Goal: Transaction & Acquisition: Purchase product/service

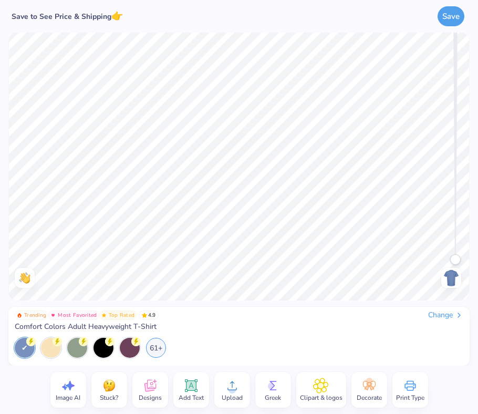
click at [76, 328] on span "Comfort Colors Adult Heavyweight T-Shirt" at bounding box center [86, 326] width 142 height 9
click at [369, 310] on div "Change" at bounding box center [445, 314] width 35 height 9
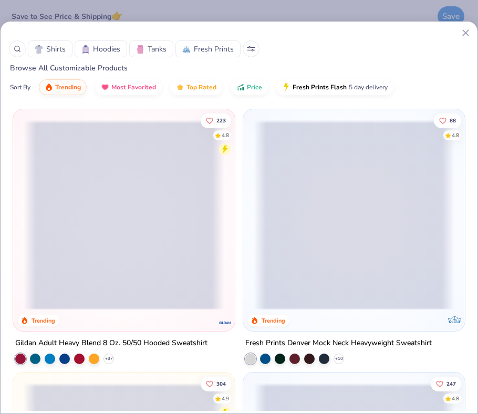
click at [117, 52] on span "Hoodies" at bounding box center [106, 49] width 27 height 11
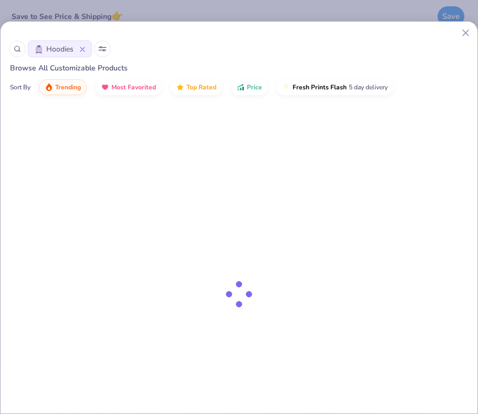
click at [115, 49] on div "Hoodies" at bounding box center [239, 48] width 460 height 17
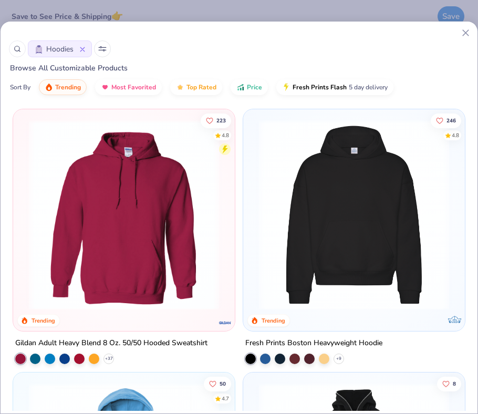
click at [84, 47] on icon at bounding box center [82, 49] width 4 height 4
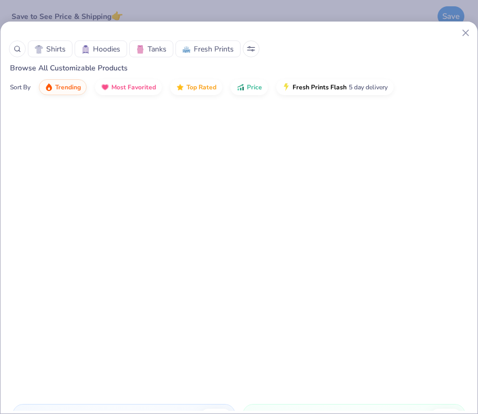
scroll to position [1160, 0]
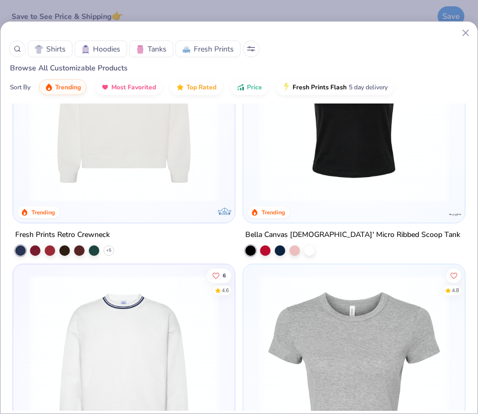
click at [252, 47] on icon at bounding box center [250, 47] width 7 height 0
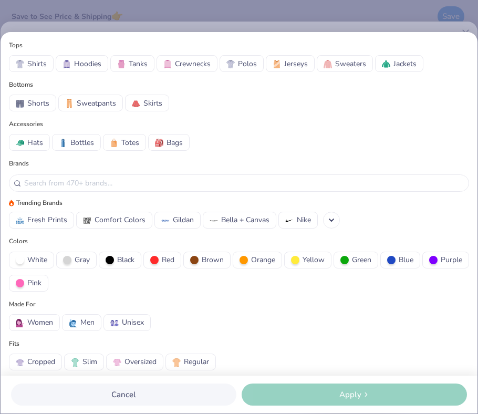
click at [196, 65] on span "Crewnecks" at bounding box center [193, 63] width 36 height 11
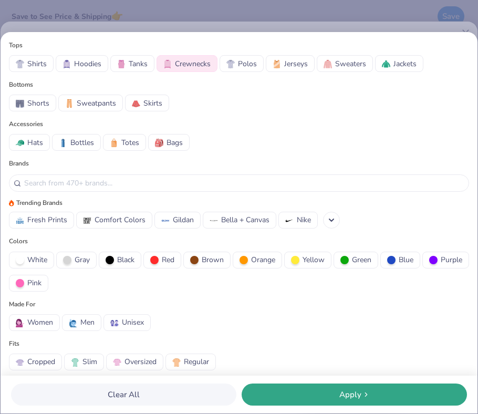
click at [369, 260] on div at bounding box center [391, 260] width 8 height 8
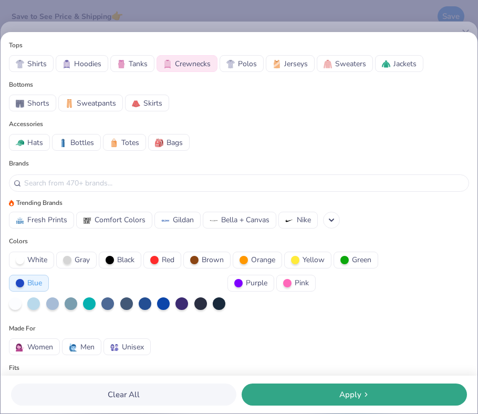
click at [142, 302] on div at bounding box center [145, 303] width 13 height 13
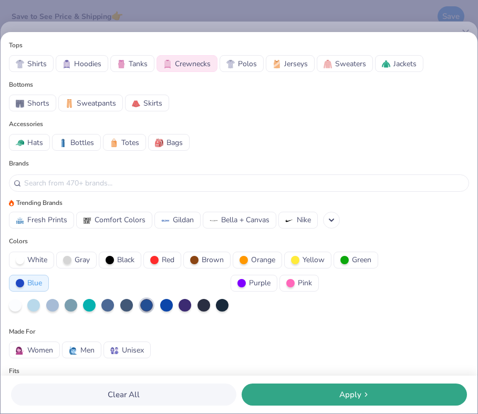
click at [305, 395] on div "Apply" at bounding box center [354, 395] width 219 height 12
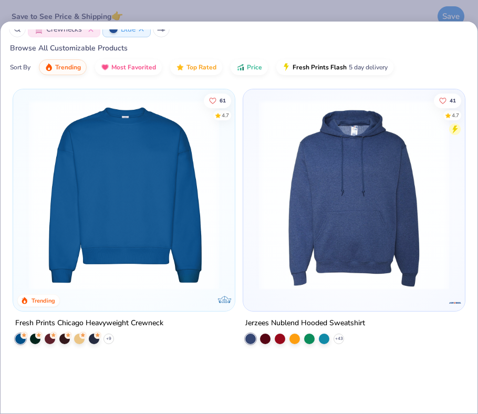
scroll to position [19, 0]
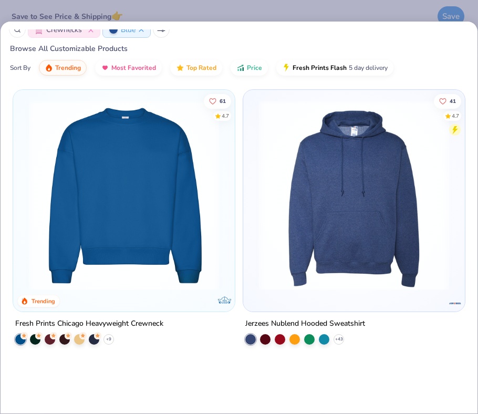
click at [186, 212] on img at bounding box center [124, 195] width 201 height 190
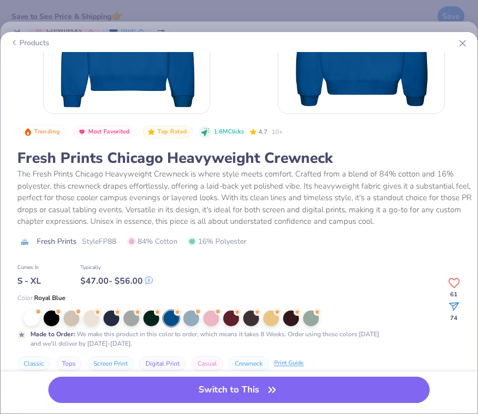
scroll to position [112, 0]
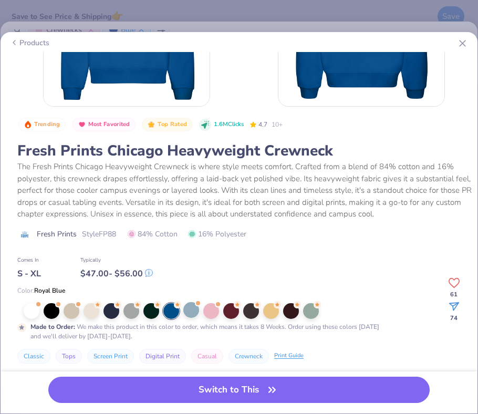
click at [192, 308] on div at bounding box center [191, 310] width 16 height 16
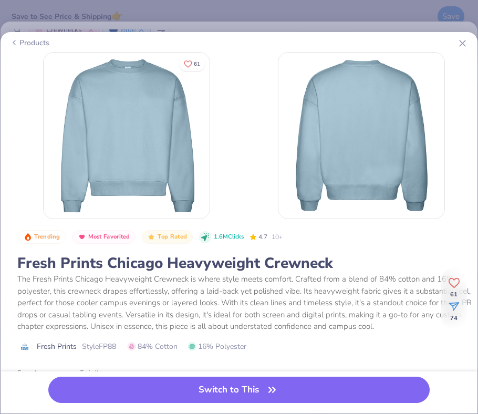
scroll to position [459, 0]
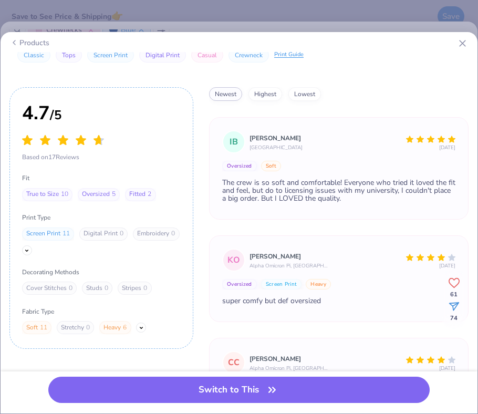
click at [369, 41] on icon at bounding box center [462, 43] width 11 height 11
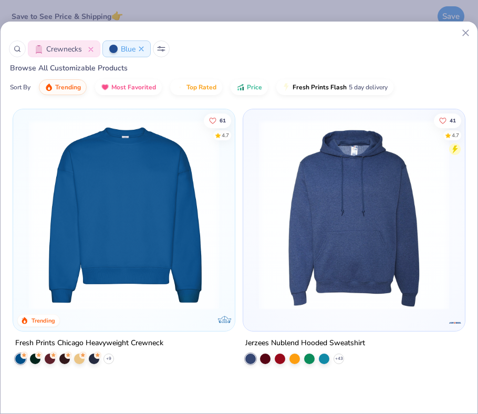
click at [128, 49] on span "Blue" at bounding box center [128, 49] width 15 height 11
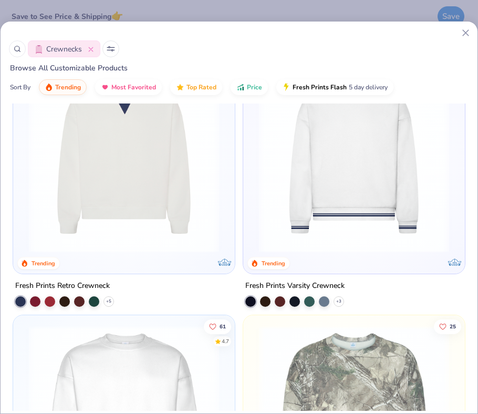
scroll to position [29, 0]
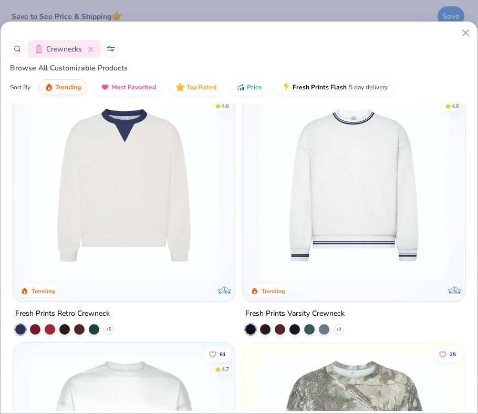
click at [149, 206] on img at bounding box center [124, 185] width 201 height 190
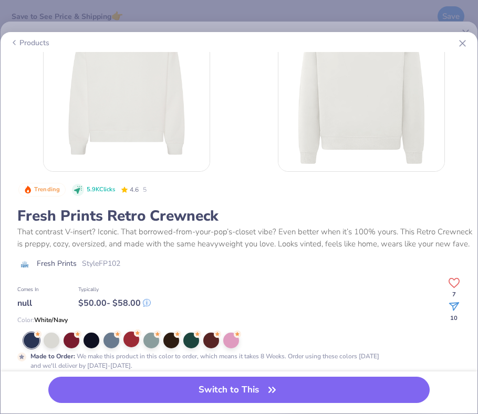
scroll to position [51, 0]
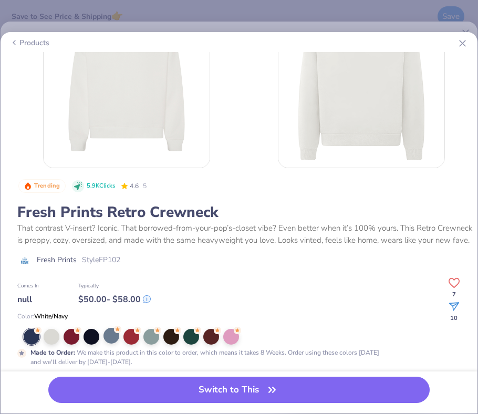
click at [112, 333] on div at bounding box center [111, 336] width 16 height 16
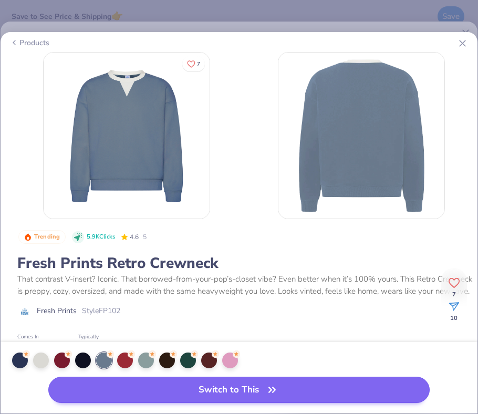
drag, startPoint x: 476, startPoint y: 171, endPoint x: 320, endPoint y: 388, distance: 266.7
click at [369, 172] on html "Save to See Price & Shipping 👉 Save Image AI Stuck? Designs Add Text Upload Gre…" at bounding box center [239, 207] width 478 height 414
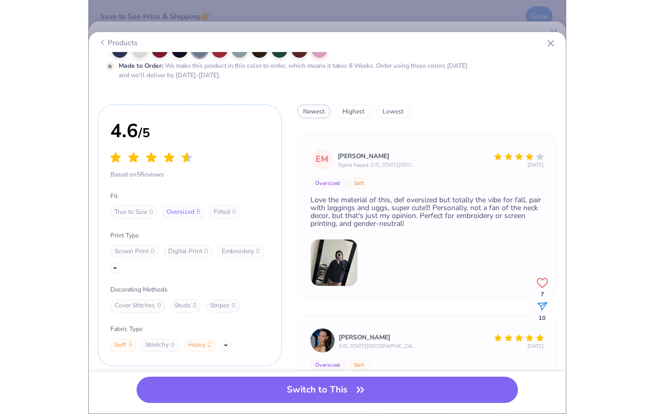
scroll to position [43, 0]
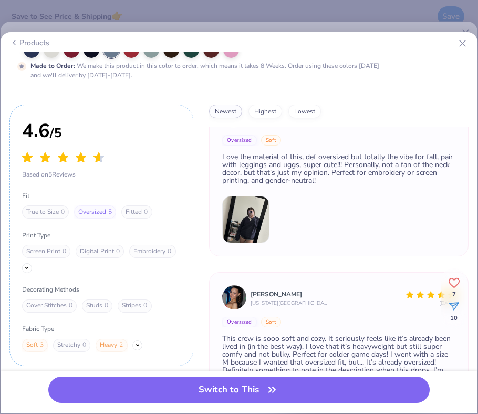
click at [222, 390] on button "Switch to This" at bounding box center [238, 389] width 381 height 26
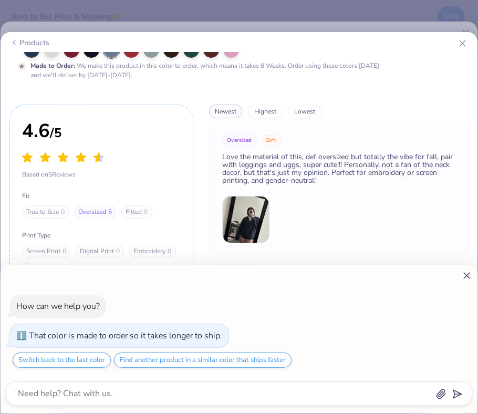
click at [239, 388] on div "How can we help you? That color is made to order so it takes longer to ship. Sw…" at bounding box center [239, 207] width 478 height 414
type textarea "x"
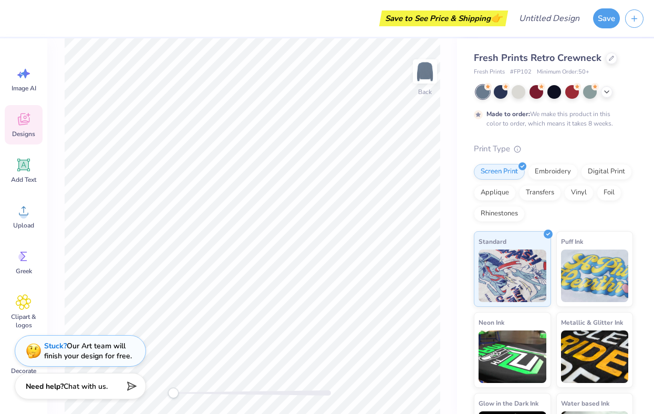
click at [31, 124] on icon at bounding box center [24, 119] width 16 height 16
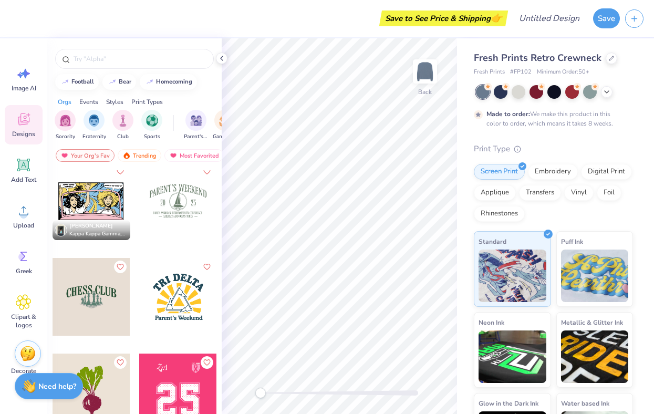
scroll to position [14251, 0]
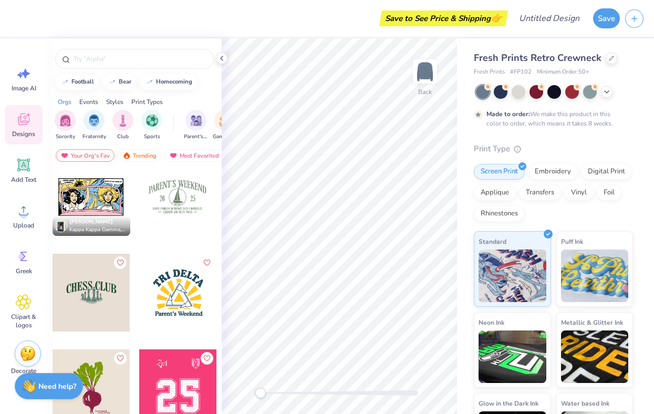
click at [139, 202] on div at bounding box center [100, 197] width 78 height 78
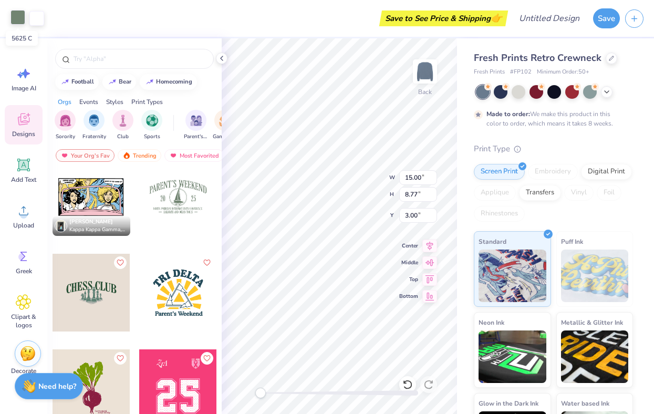
click at [19, 21] on div at bounding box center [18, 17] width 15 height 15
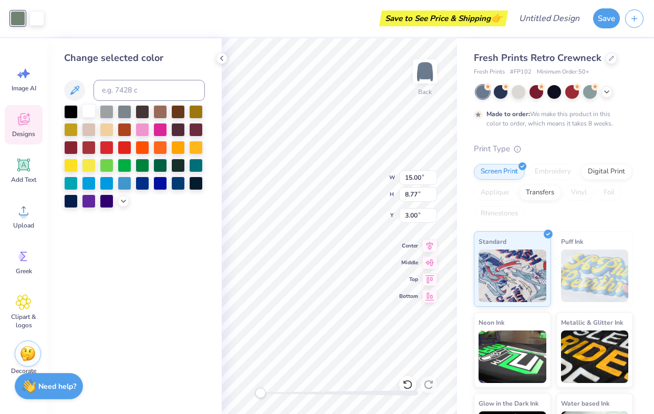
click at [86, 113] on div at bounding box center [89, 111] width 14 height 14
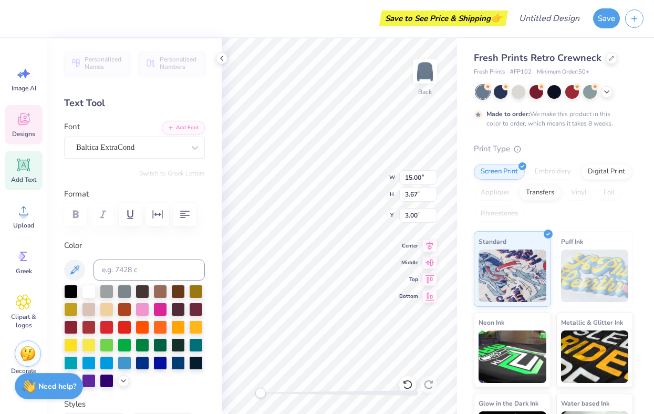
scroll to position [0, 1]
type textarea "GIRL'S WEEKEND"
click at [369, 96] on div "Back" at bounding box center [425, 77] width 24 height 37
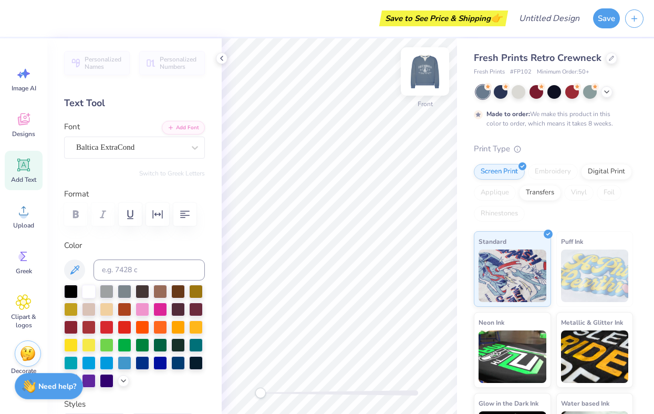
click at [369, 73] on img at bounding box center [425, 71] width 42 height 42
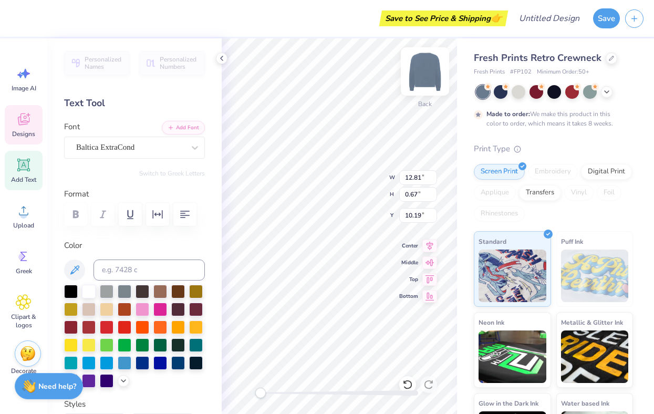
scroll to position [0, 0]
type input "7.64"
type input "11.08"
type textarea "[GEOGRAPHIC_DATA], [GEOGRAPHIC_DATA]"
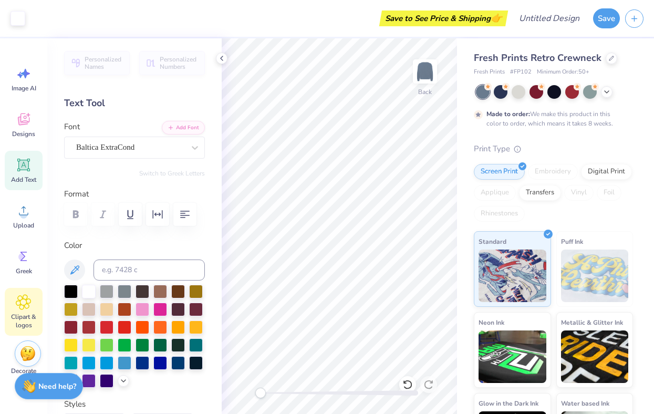
click at [21, 312] on span "Clipart & logos" at bounding box center [23, 320] width 35 height 17
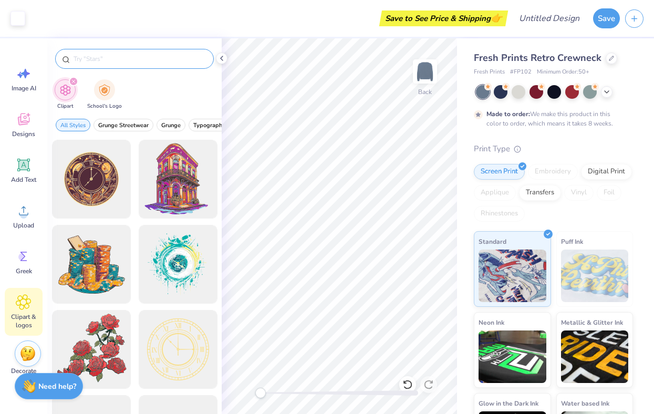
type input ","
type input "mountain"
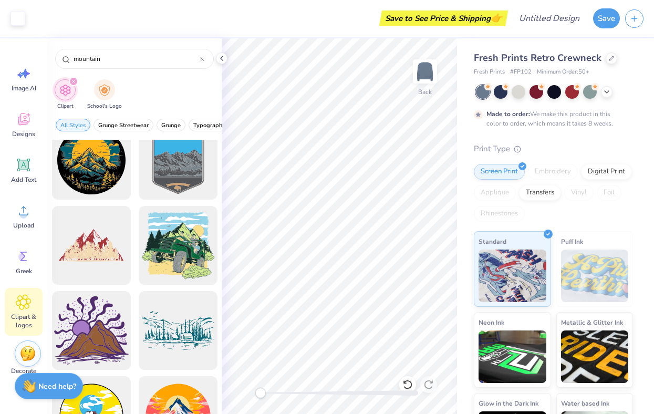
scroll to position [190, 0]
click at [179, 327] on div at bounding box center [177, 330] width 87 height 87
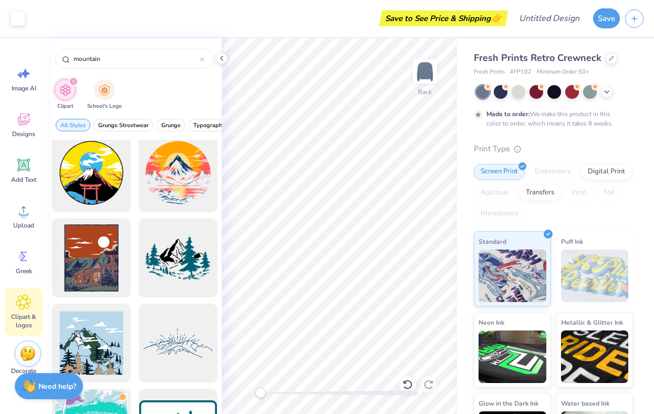
scroll to position [432, 0]
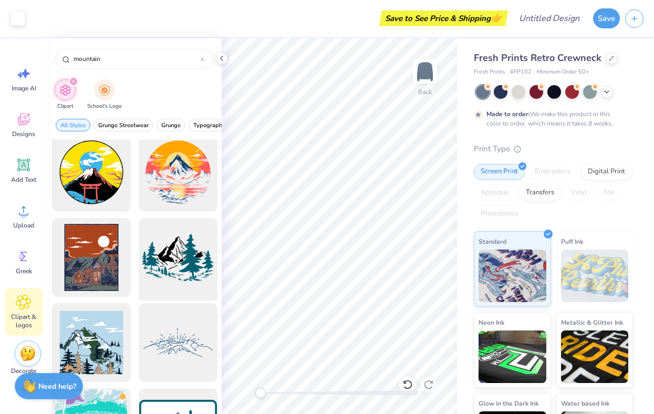
click at [177, 261] on div at bounding box center [177, 257] width 87 height 87
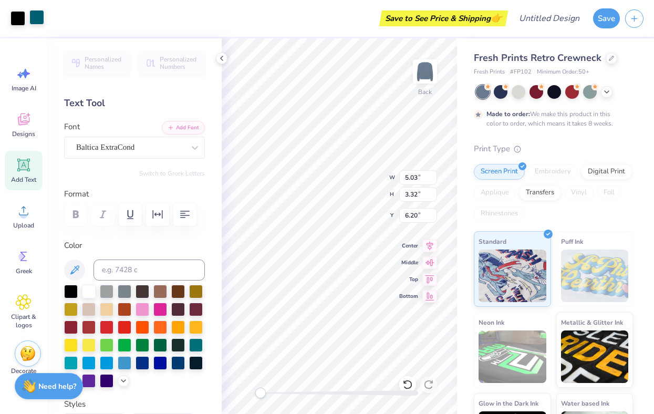
click at [40, 16] on div at bounding box center [36, 17] width 15 height 15
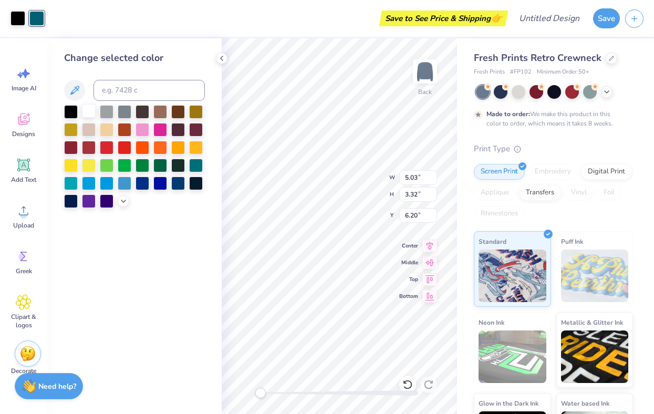
click at [89, 110] on div at bounding box center [89, 111] width 14 height 14
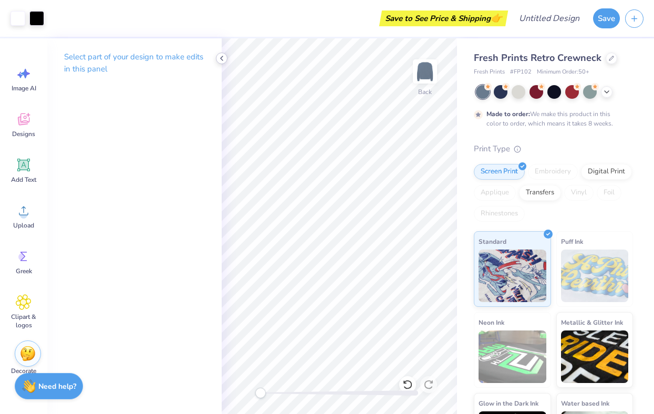
click at [225, 61] on icon at bounding box center [221, 58] width 8 height 8
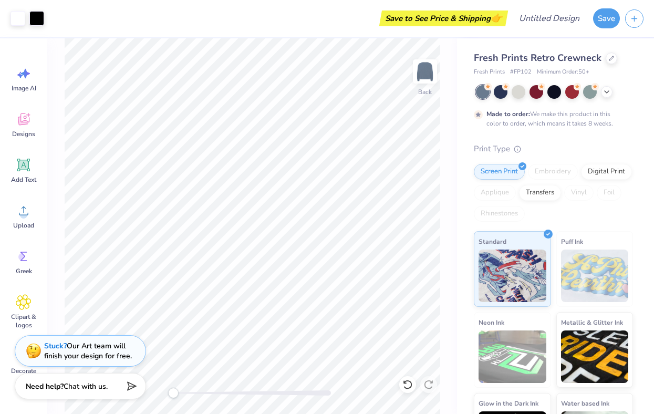
click at [369, 54] on div "Fresh Prints Retro Crewneck" at bounding box center [553, 58] width 159 height 14
click at [369, 55] on div at bounding box center [611, 57] width 12 height 12
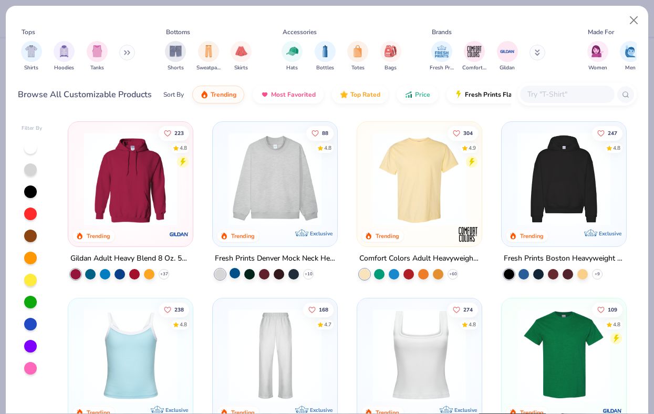
click at [235, 269] on div at bounding box center [234, 273] width 11 height 11
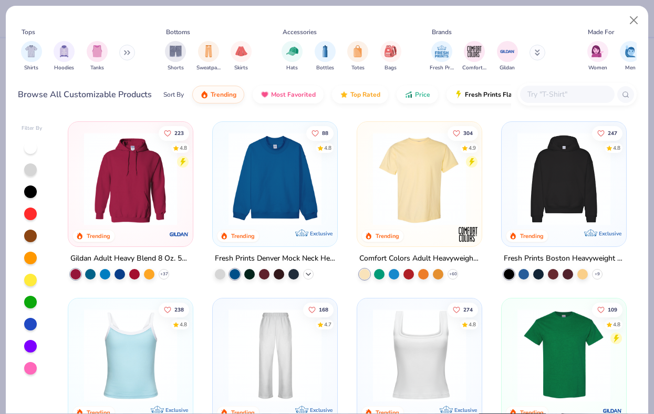
click at [308, 276] on icon at bounding box center [308, 274] width 8 height 8
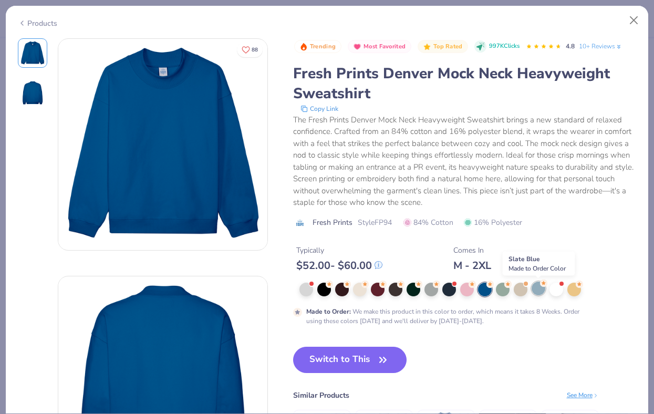
click at [369, 294] on div at bounding box center [538, 288] width 14 height 14
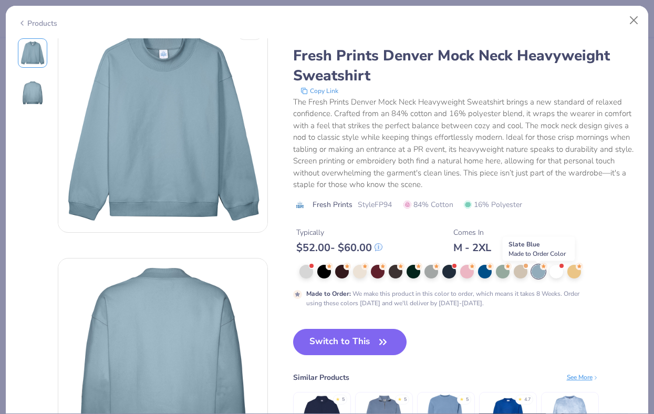
scroll to position [21, 0]
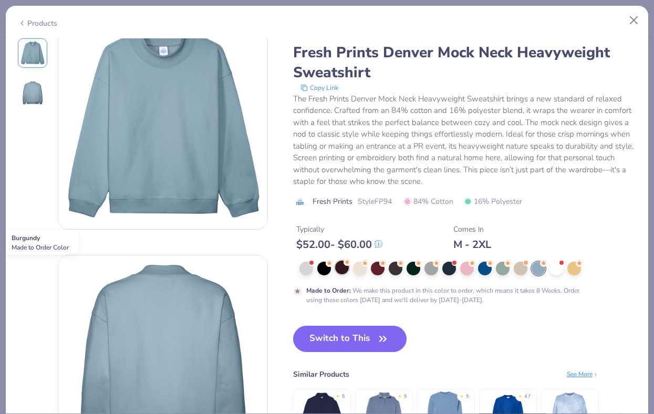
click at [342, 271] on div at bounding box center [342, 267] width 14 height 14
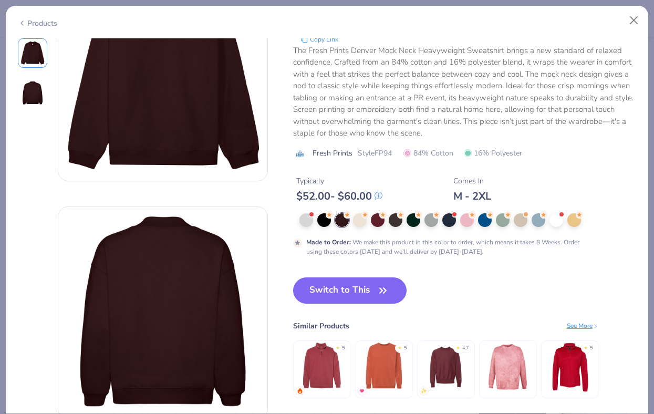
scroll to position [68, 0]
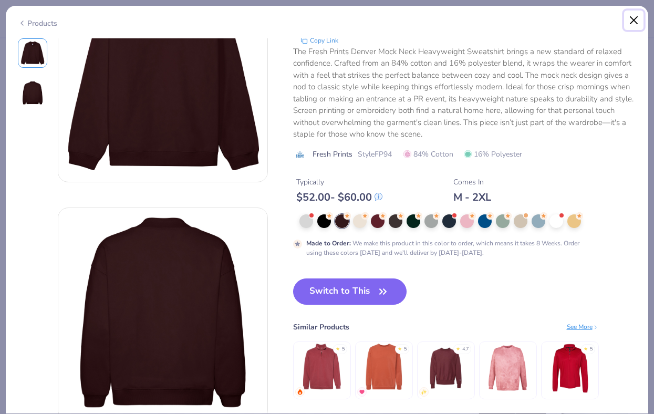
click at [369, 22] on button "Close" at bounding box center [634, 21] width 20 height 20
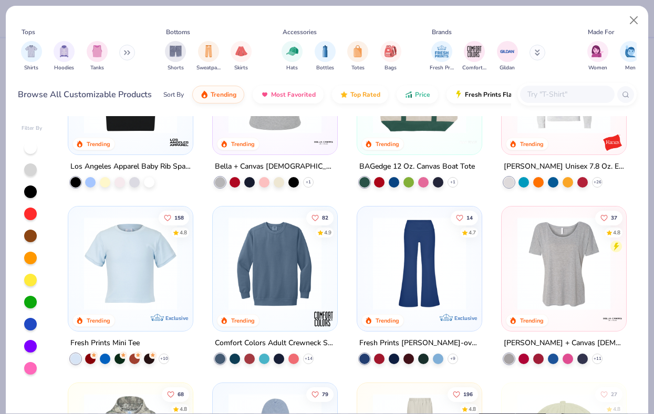
scroll to position [1408, 0]
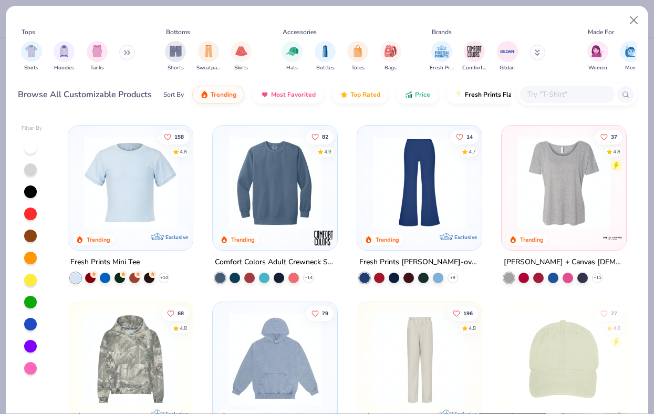
click at [272, 227] on div at bounding box center [275, 185] width 114 height 109
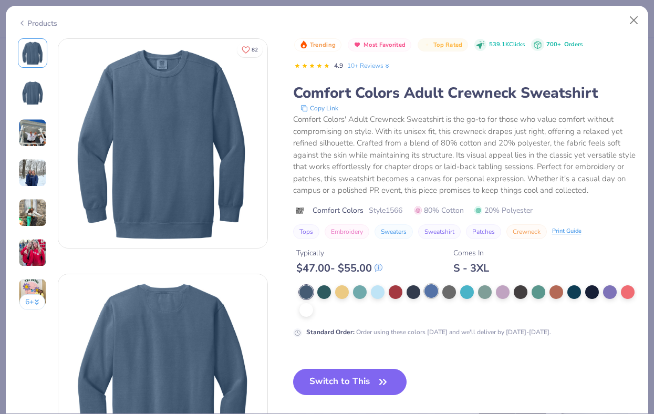
click at [369, 292] on div at bounding box center [431, 291] width 14 height 14
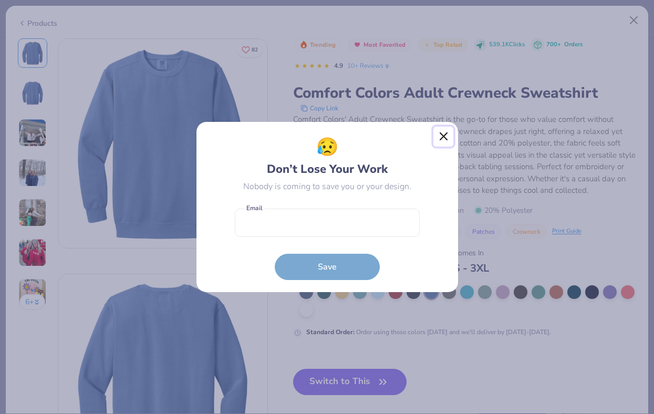
click at [369, 132] on button "Close" at bounding box center [443, 137] width 20 height 20
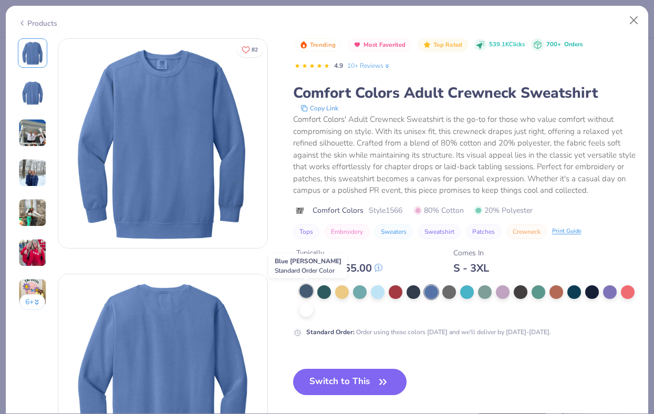
click at [307, 297] on div at bounding box center [306, 291] width 14 height 14
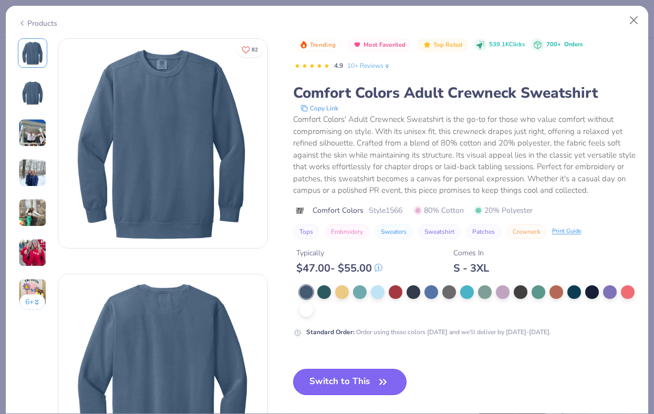
click at [332, 378] on button "Switch to This" at bounding box center [350, 382] width 114 height 26
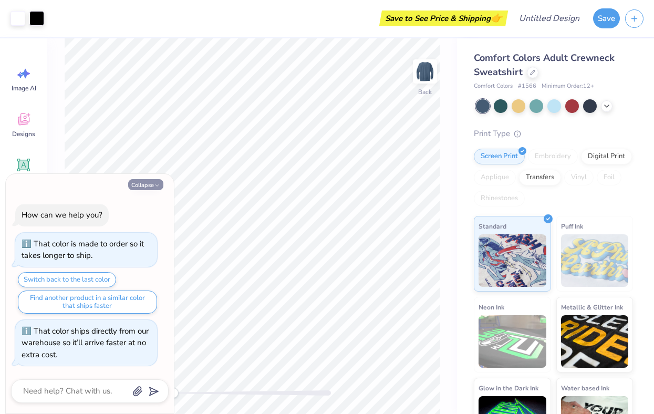
click at [156, 183] on icon "button" at bounding box center [157, 185] width 6 height 6
type textarea "x"
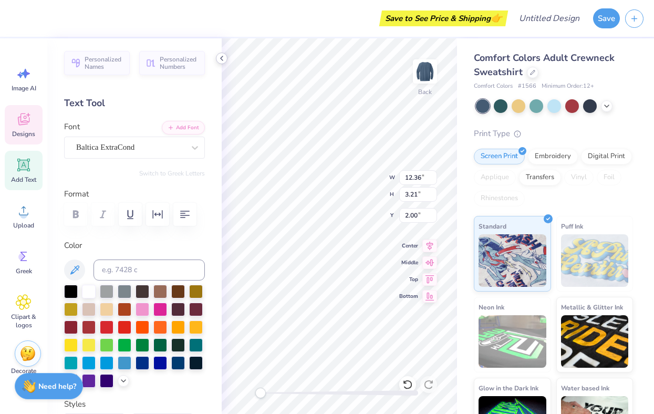
click at [222, 58] on icon at bounding box center [221, 58] width 8 height 8
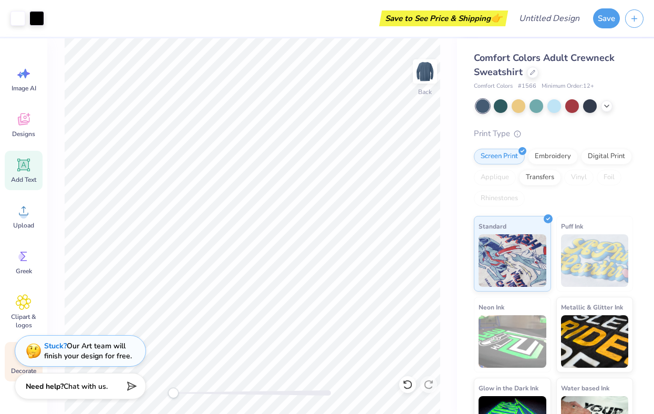
click at [16, 369] on span "Decorate" at bounding box center [23, 370] width 25 height 8
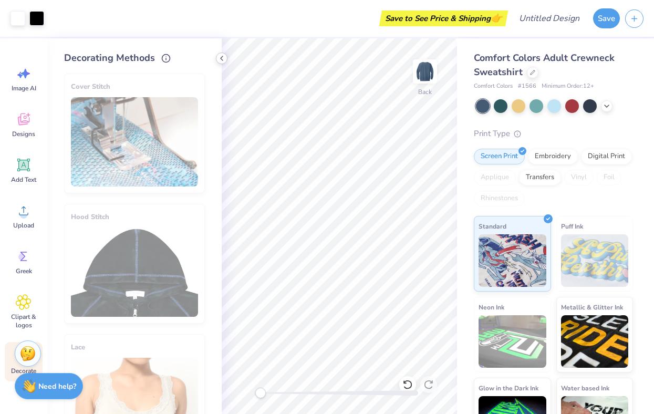
click at [218, 55] on icon at bounding box center [221, 58] width 8 height 8
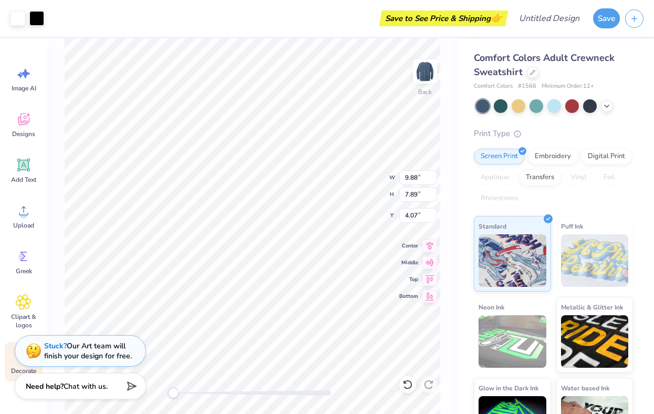
type input "3.00"
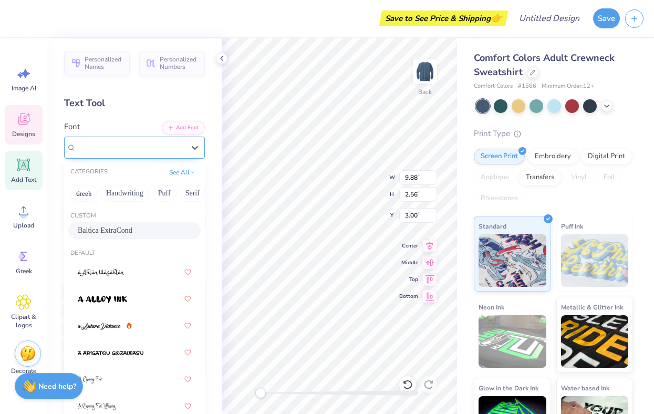
click at [123, 145] on div "Baltica ExtraCond" at bounding box center [130, 147] width 110 height 16
click at [107, 193] on button "Serif" at bounding box center [101, 193] width 26 height 17
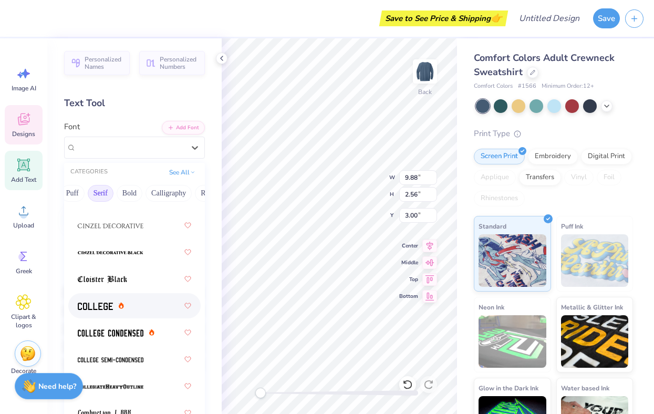
scroll to position [373, 0]
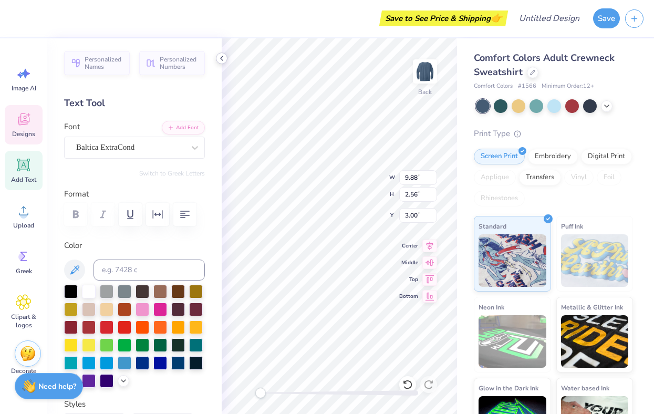
click at [221, 62] on div at bounding box center [222, 59] width 12 height 12
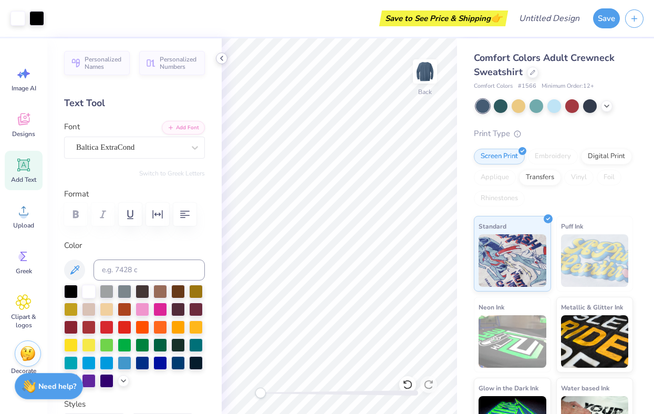
click at [221, 60] on icon at bounding box center [221, 58] width 8 height 8
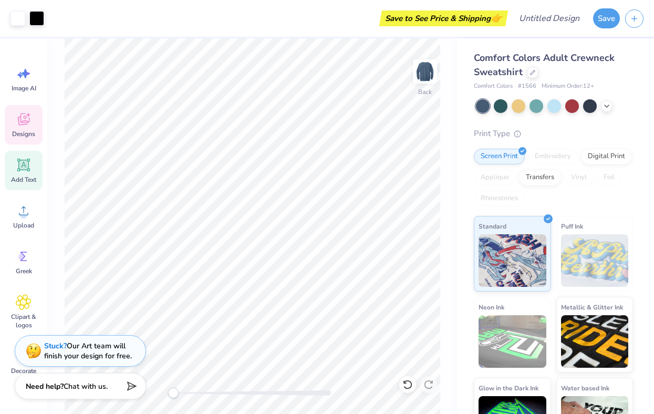
click at [28, 116] on icon at bounding box center [28, 115] width 4 height 4
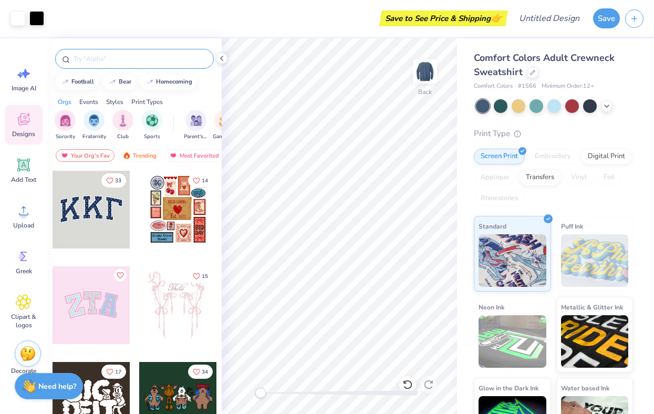
click at [112, 54] on input "text" at bounding box center [139, 59] width 134 height 11
type input "mountains"
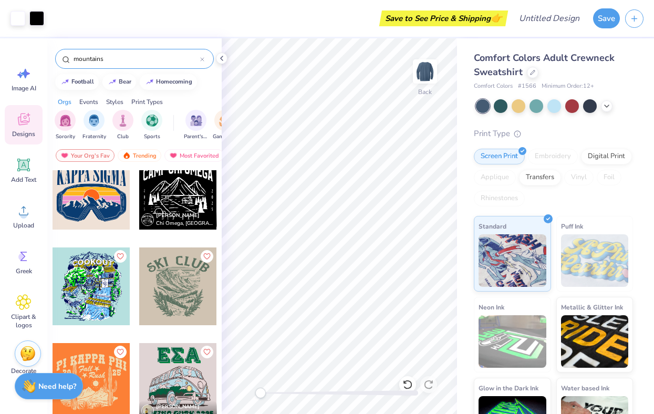
scroll to position [0, 0]
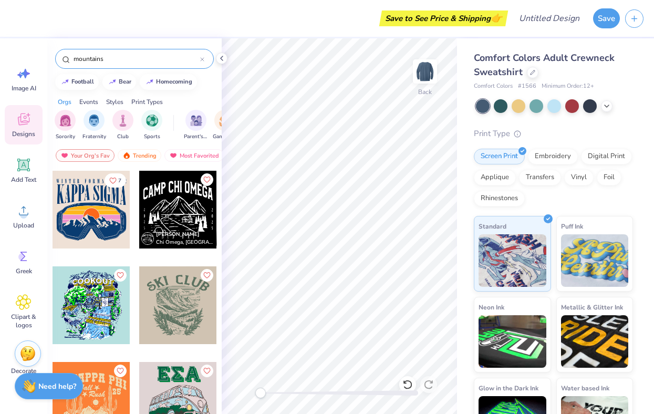
click at [105, 205] on div at bounding box center [92, 210] width 78 height 78
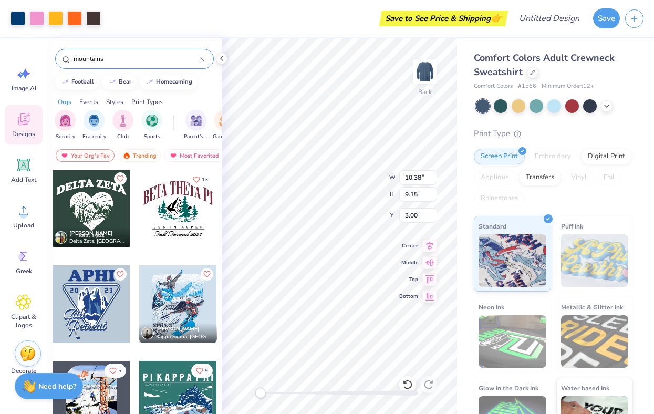
scroll to position [2479, 0]
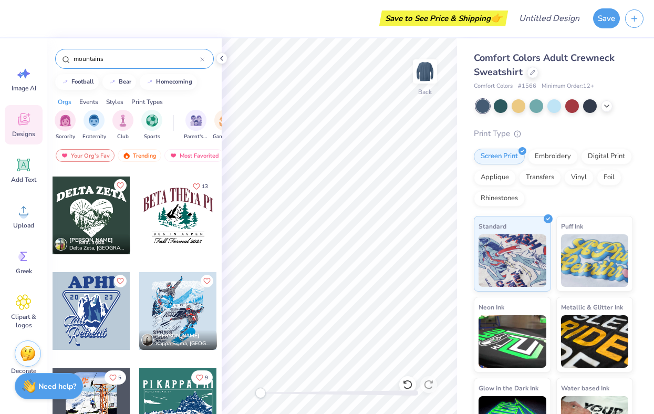
click at [110, 206] on div at bounding box center [92, 215] width 78 height 78
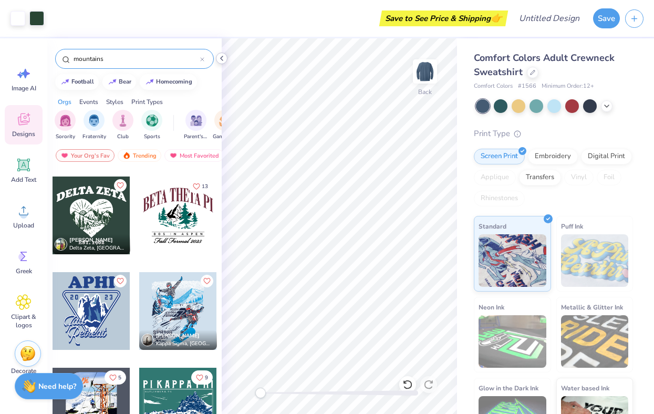
click at [221, 54] on div at bounding box center [222, 59] width 12 height 12
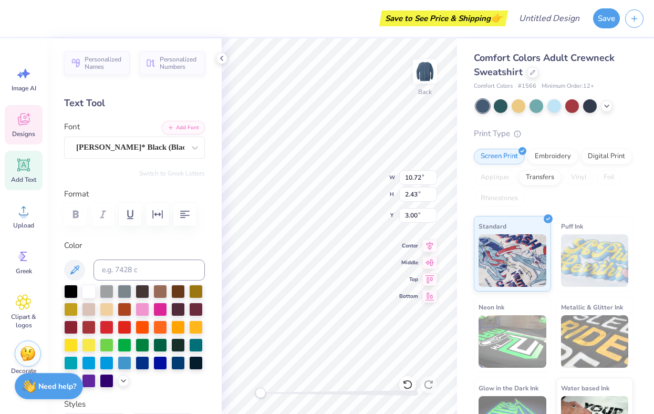
scroll to position [0, 0]
type textarea "GIRL'S WEEKEND"
type input "3.96"
type input "0.68"
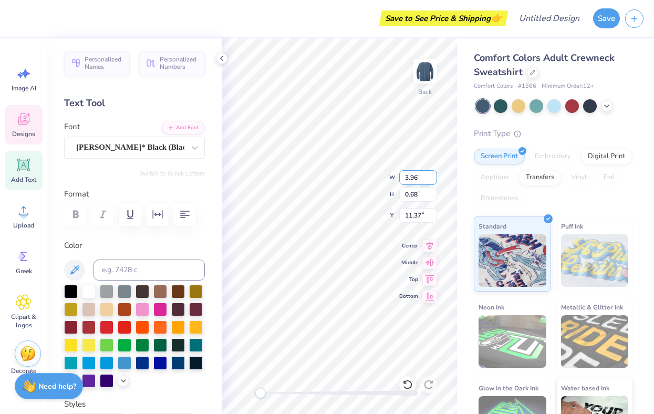
type input "11.37"
type textarea "2025"
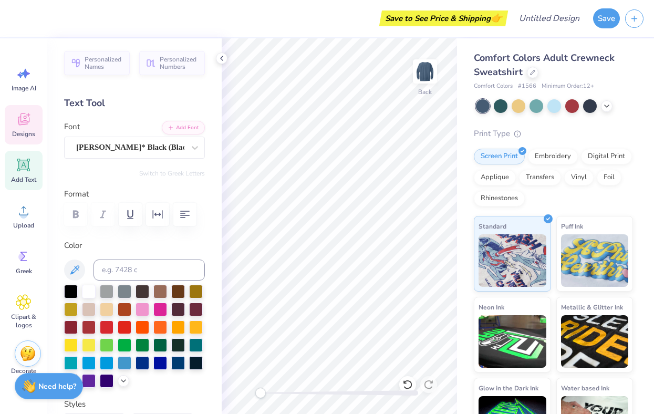
click at [28, 132] on span "Designs" at bounding box center [23, 134] width 23 height 8
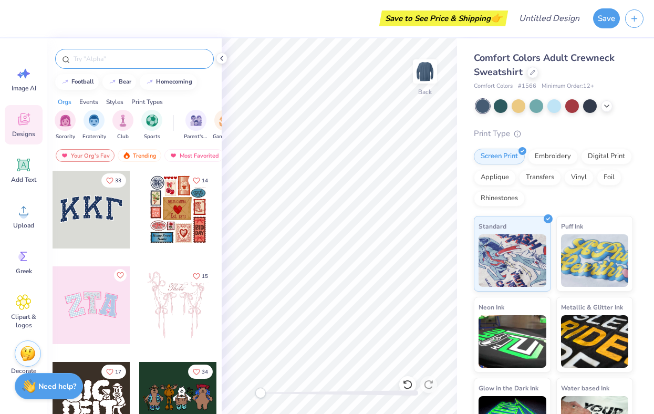
click at [109, 62] on input "text" at bounding box center [139, 59] width 134 height 11
type input "mountain"
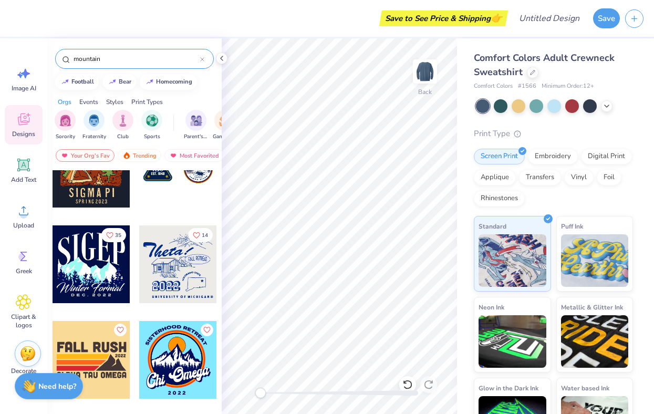
scroll to position [3577, 0]
click at [184, 278] on div at bounding box center [178, 264] width 78 height 78
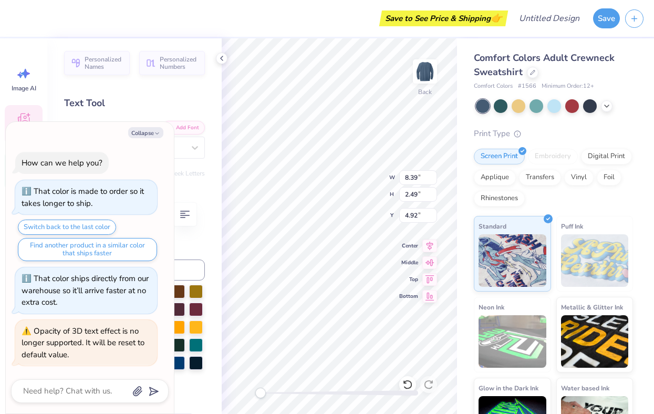
scroll to position [0, 0]
type textarea "x"
type textarea "Gi"
type textarea "x"
type textarea "Girl"
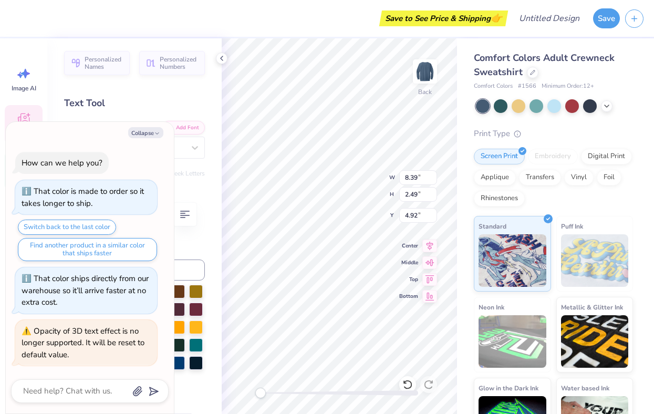
type textarea "x"
type textarea "Girl"
type textarea "x"
type textarea "Girls"
type textarea "x"
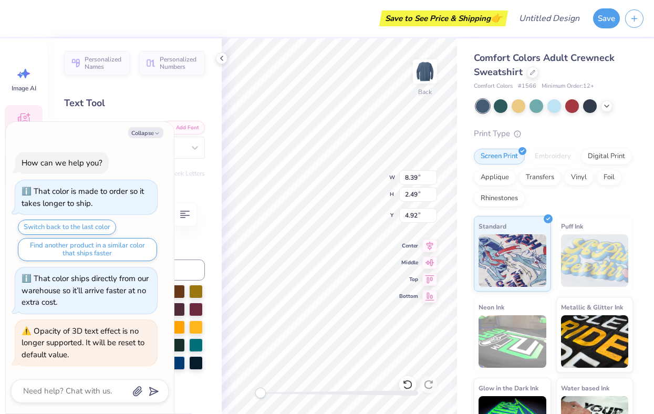
type textarea "Girls W"
type textarea "x"
type textarea "Girls We"
type textarea "x"
type textarea "Girls Wee"
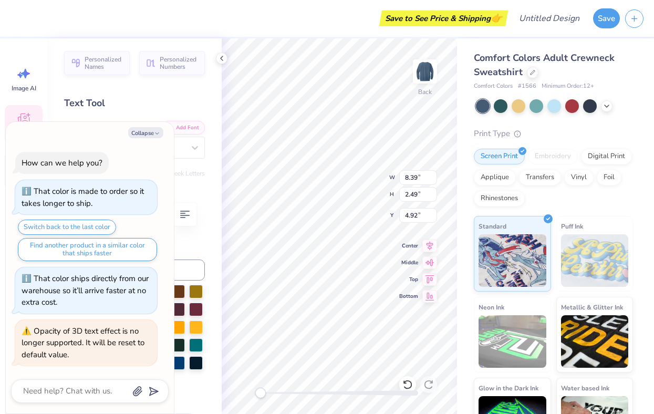
type textarea "x"
type textarea "Girls Week"
type textarea "x"
type textarea "Girls Weeken"
type textarea "x"
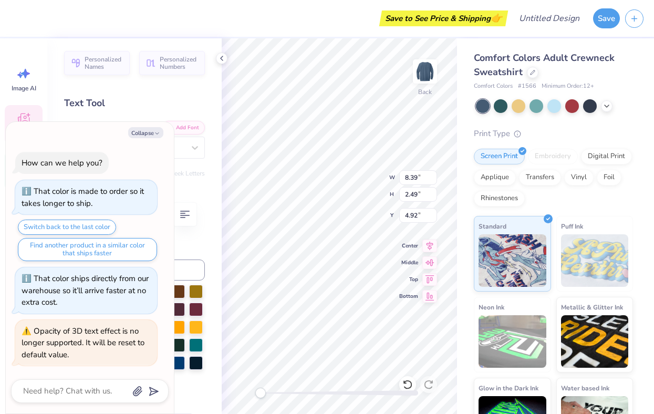
type textarea "Girls Weekend"
type textarea "x"
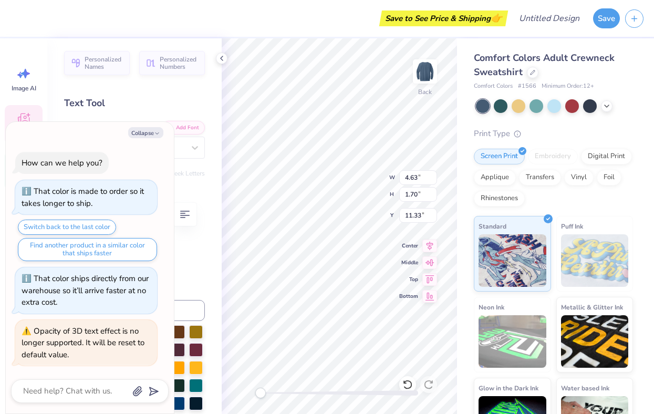
type textarea "2"
type textarea "x"
type textarea "20"
type textarea "x"
type textarea "202"
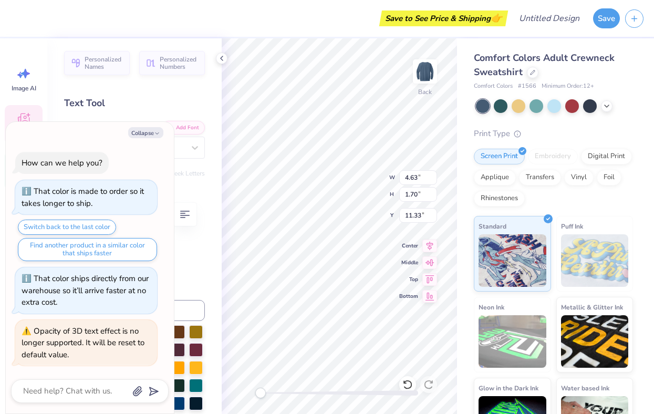
type textarea "x"
type textarea "2025"
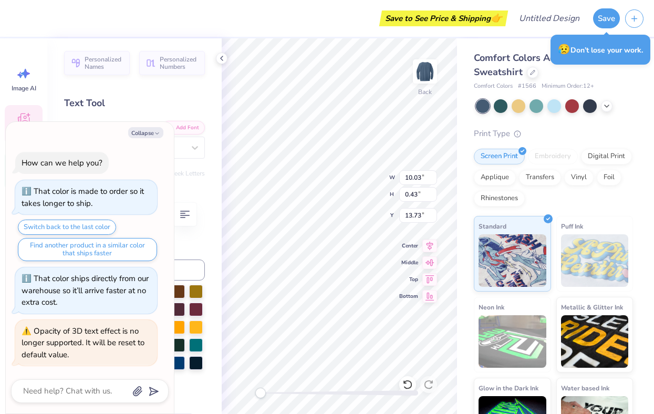
scroll to position [0, 0]
type textarea "x"
type textarea "S"
type textarea "x"
type textarea "Sa"
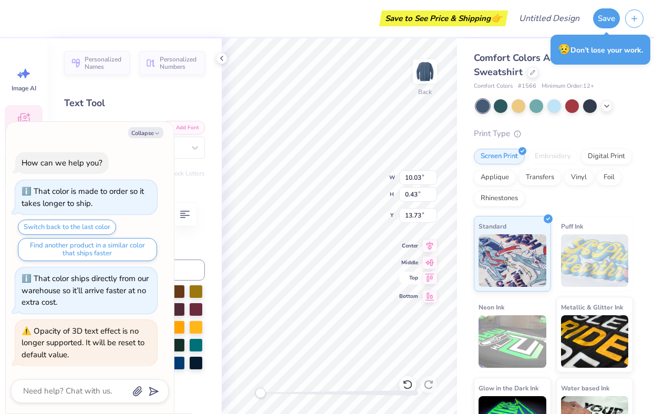
type textarea "x"
type textarea "Salt"
type textarea "x"
type textarea "Salt"
type textarea "x"
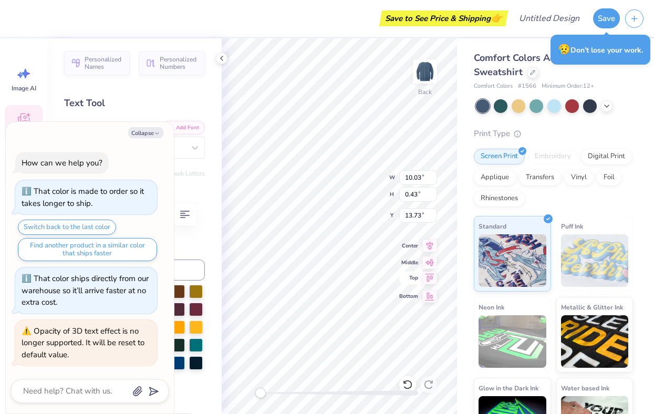
type textarea "Salt L"
type textarea "x"
type textarea "Salt La"
type textarea "x"
type textarea "Salt Lak"
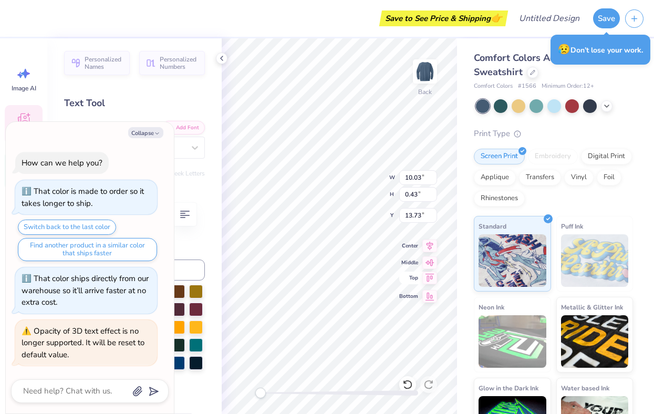
type textarea "x"
type textarea "[GEOGRAPHIC_DATA]"
type textarea "x"
type textarea "[GEOGRAPHIC_DATA]"
type textarea "x"
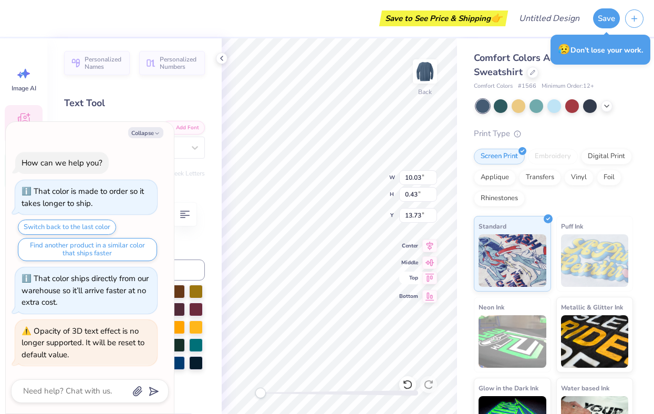
type textarea "Salt Lake C"
type textarea "x"
type textarea "Salt Lake Cit"
type textarea "x"
type textarea "[GEOGRAPHIC_DATA]"
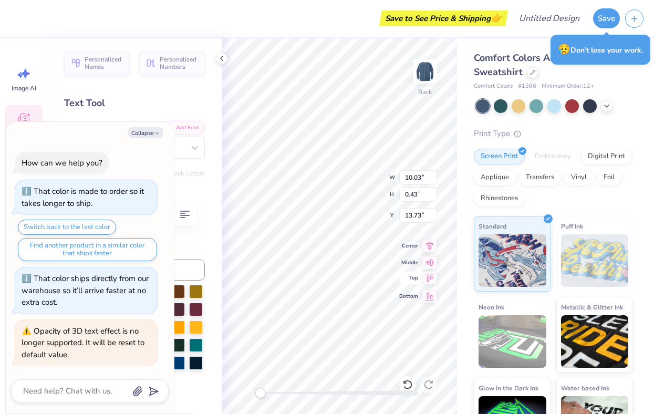
type textarea "x"
type textarea "[GEOGRAPHIC_DATA],"
type textarea "x"
type textarea "[GEOGRAPHIC_DATA], [GEOGRAPHIC_DATA]"
type textarea "x"
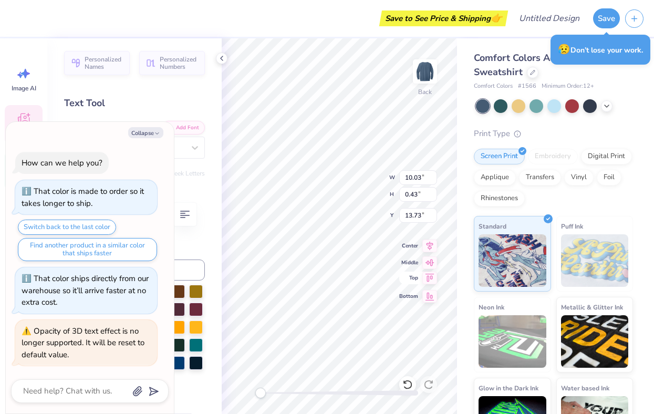
type textarea "[GEOGRAPHIC_DATA], [GEOGRAPHIC_DATA]"
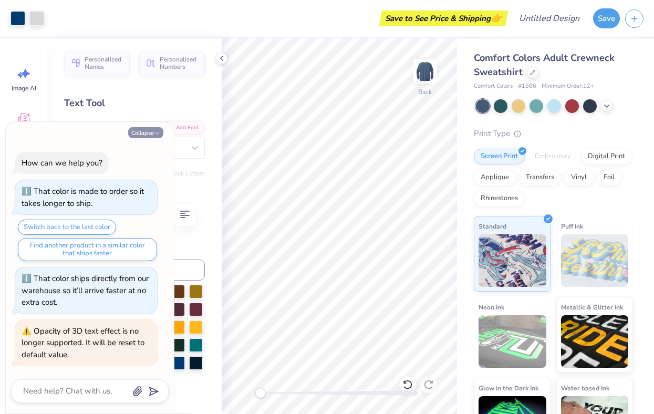
click at [156, 131] on icon "button" at bounding box center [157, 133] width 6 height 6
type textarea "x"
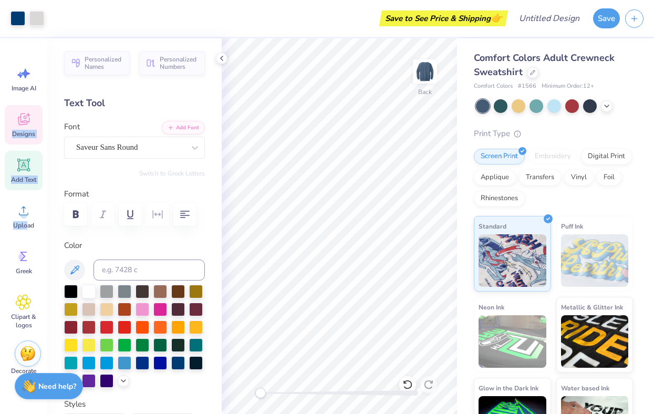
drag, startPoint x: 28, startPoint y: 224, endPoint x: 27, endPoint y: 111, distance: 112.9
click at [28, 111] on div "Image AI Designs Add Text Upload Greek Clipart & logos Decorate" at bounding box center [24, 220] width 38 height 322
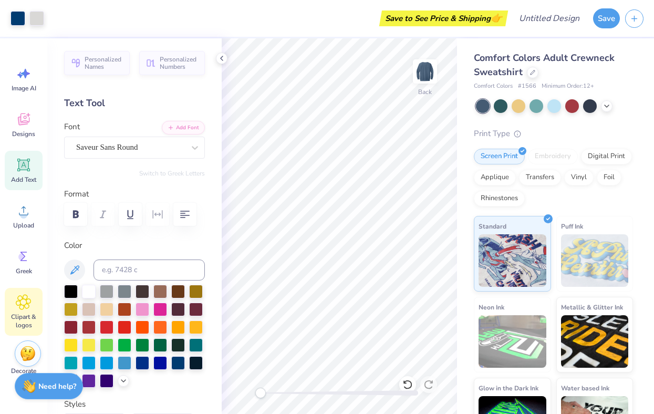
click at [26, 304] on icon at bounding box center [23, 302] width 6 height 6
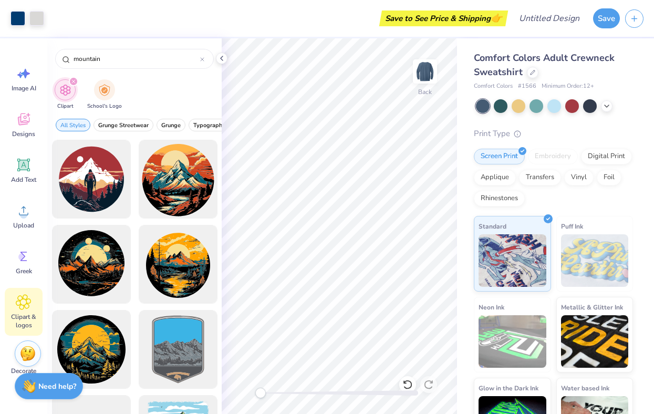
drag, startPoint x: 109, startPoint y: 55, endPoint x: 43, endPoint y: 52, distance: 66.2
click at [43, 53] on div "Art colors Save to See Price & Shipping 👉 Design Title Save Image AI Designs Ad…" at bounding box center [327, 207] width 654 height 414
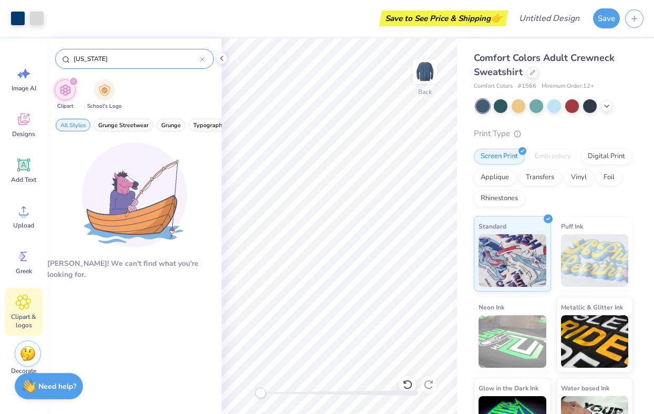
click at [92, 64] on div "[US_STATE]" at bounding box center [134, 59] width 159 height 20
click at [91, 64] on input "[US_STATE]" at bounding box center [136, 59] width 128 height 11
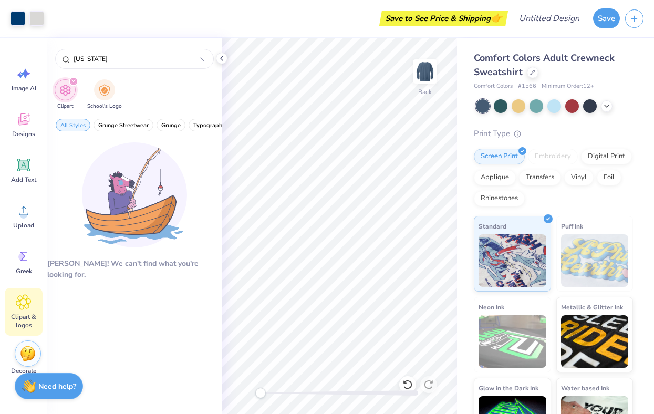
click at [135, 207] on img at bounding box center [134, 194] width 105 height 105
click at [95, 57] on input "[US_STATE]" at bounding box center [136, 59] width 128 height 11
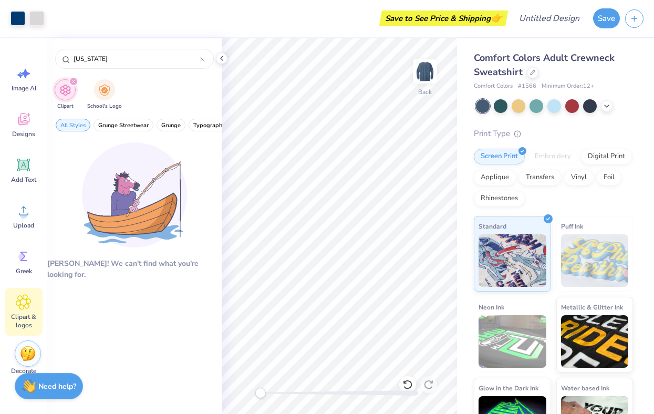
drag, startPoint x: 93, startPoint y: 58, endPoint x: 3, endPoint y: 55, distance: 90.4
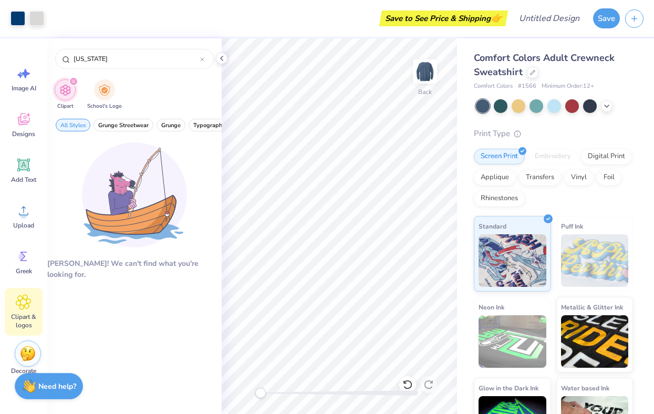
click at [4, 55] on div "Art colors Save to See Price & Shipping 👉 Design Title Save Image AI Designs Ad…" at bounding box center [327, 207] width 654 height 414
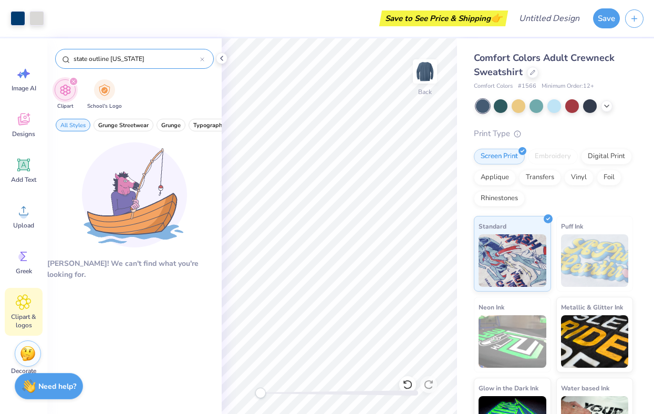
type input "state outline [US_STATE]"
drag, startPoint x: 153, startPoint y: 55, endPoint x: 39, endPoint y: 56, distance: 113.4
click at [39, 56] on div "Art colors Save to See Price & Shipping 👉 Design Title Save Image AI Designs Ad…" at bounding box center [327, 207] width 654 height 414
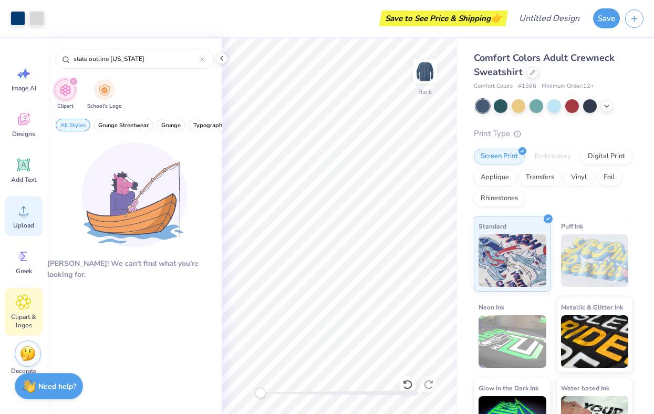
click at [21, 227] on span "Upload" at bounding box center [23, 225] width 21 height 8
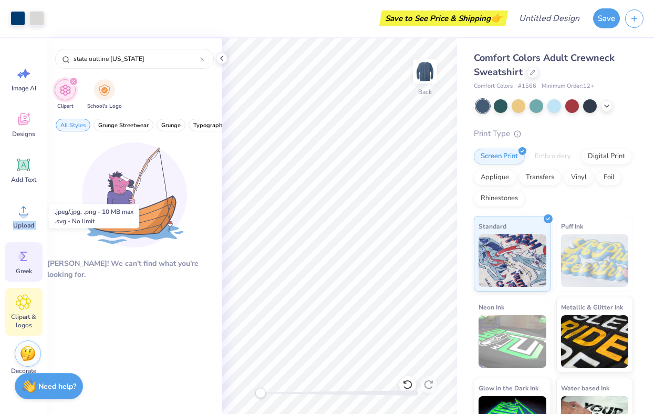
drag, startPoint x: 23, startPoint y: 213, endPoint x: 26, endPoint y: 248, distance: 35.4
click at [26, 249] on div "Image AI Designs Add Text Upload Greek Clipart & logos Decorate" at bounding box center [24, 220] width 38 height 322
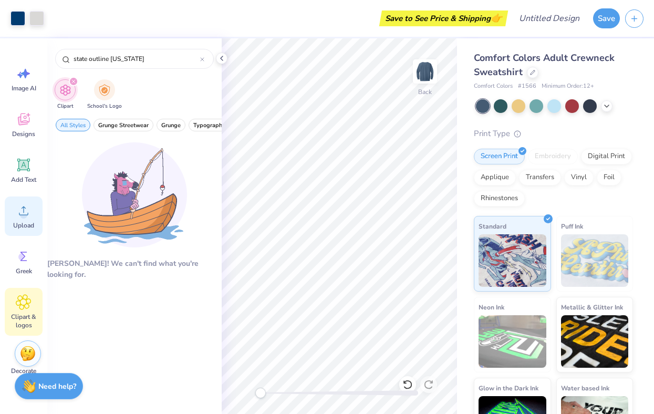
click at [26, 216] on circle at bounding box center [23, 214] width 7 height 7
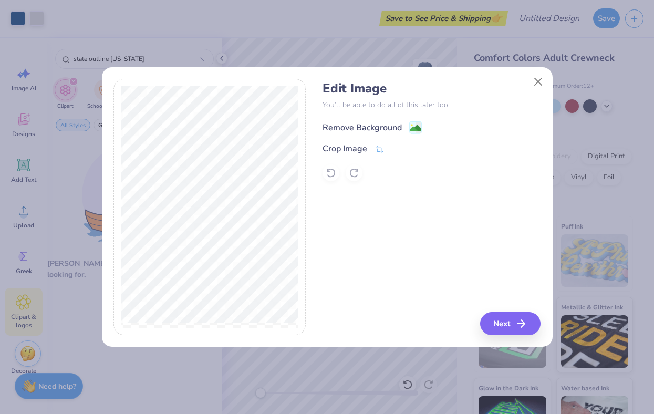
click at [369, 125] on div "Remove Background" at bounding box center [371, 127] width 99 height 13
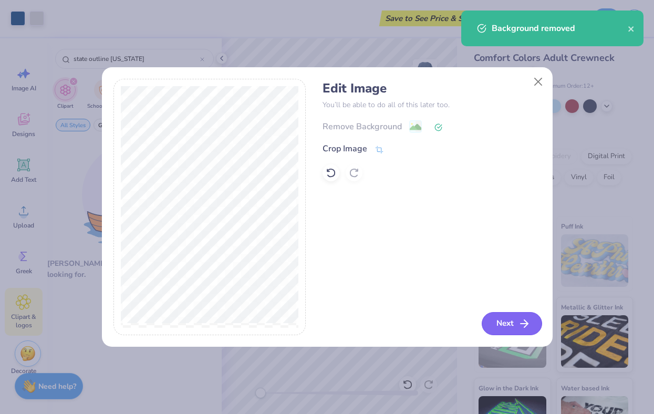
click at [369, 326] on button "Next" at bounding box center [511, 323] width 60 height 23
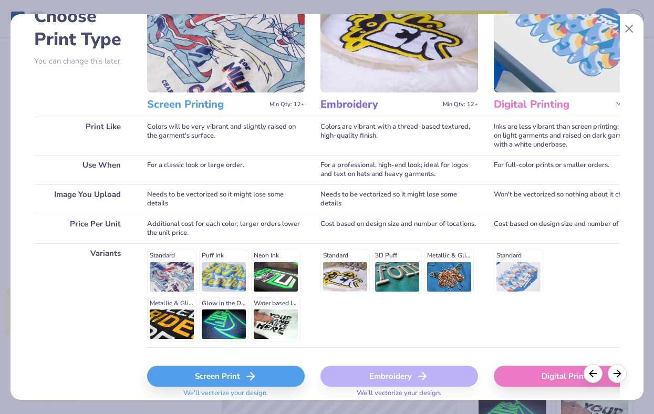
scroll to position [110, 0]
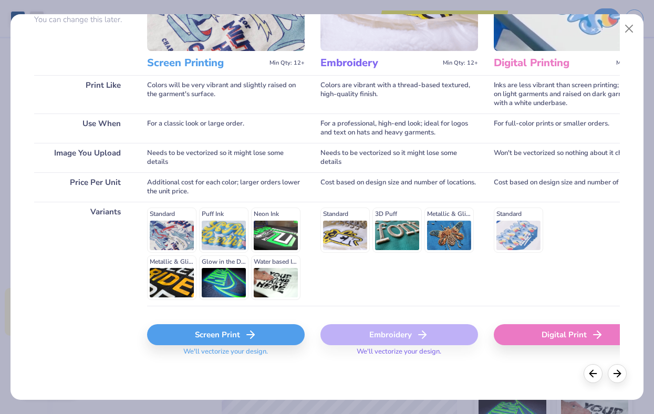
click at [340, 330] on div "Embroidery" at bounding box center [399, 334] width 158 height 21
click at [259, 331] on div "Screen Print" at bounding box center [226, 334] width 158 height 21
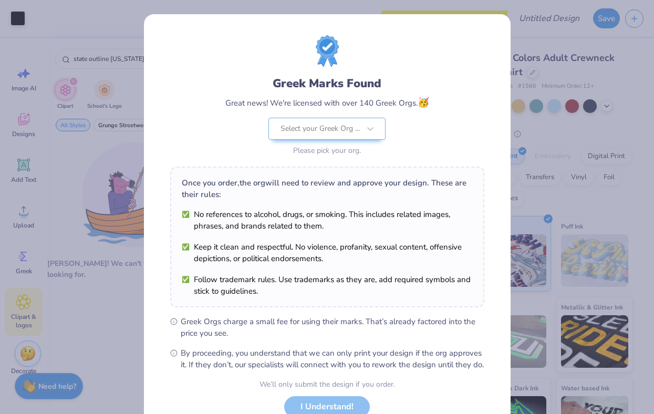
scroll to position [78, 0]
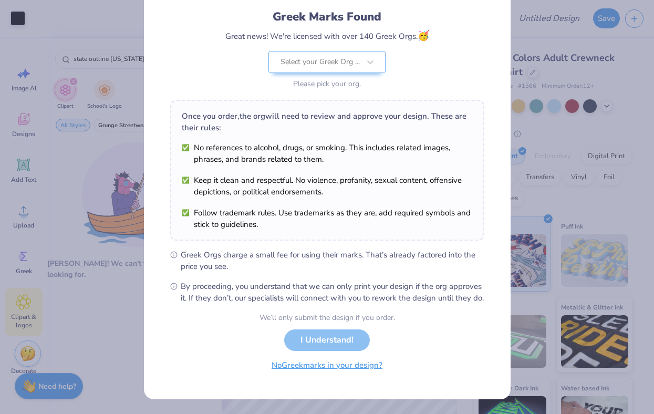
click at [361, 374] on button "No Greek marks in your design?" at bounding box center [327, 365] width 129 height 22
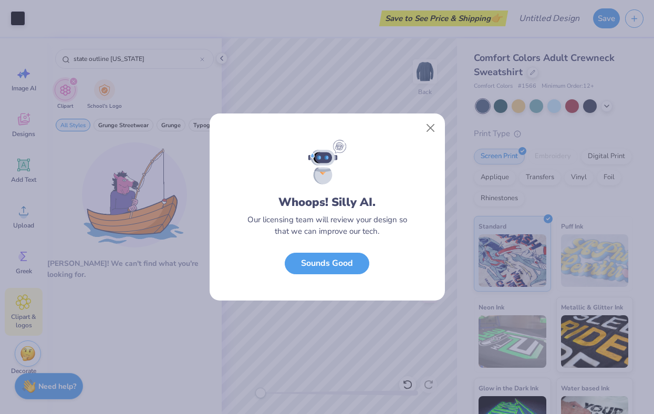
scroll to position [0, 0]
click at [361, 374] on div "Whoops! Silly AI. Our licensing team will review your design so that we can imp…" at bounding box center [327, 207] width 654 height 414
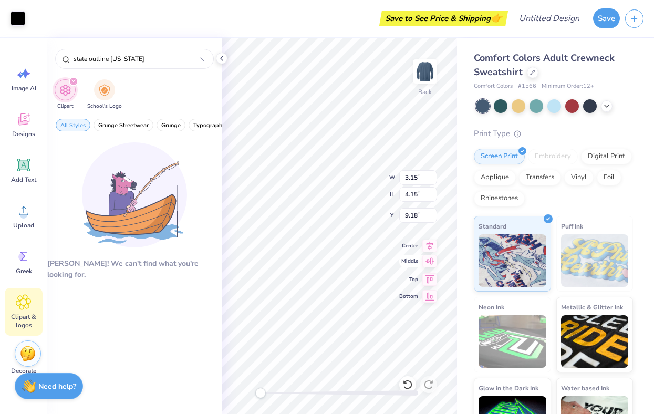
type input "3.09"
type input "1.51"
type input "9.79"
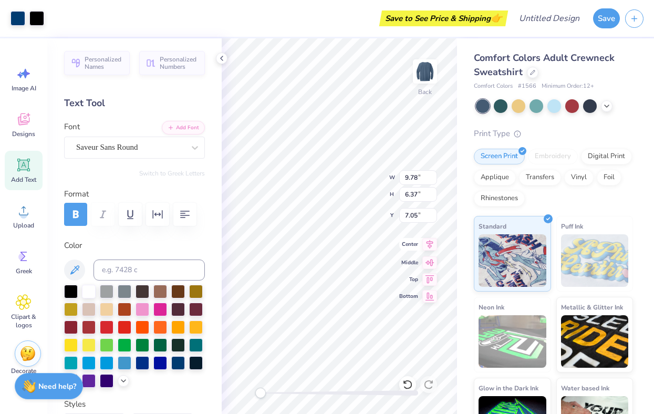
type input "7.05"
type input "9.99"
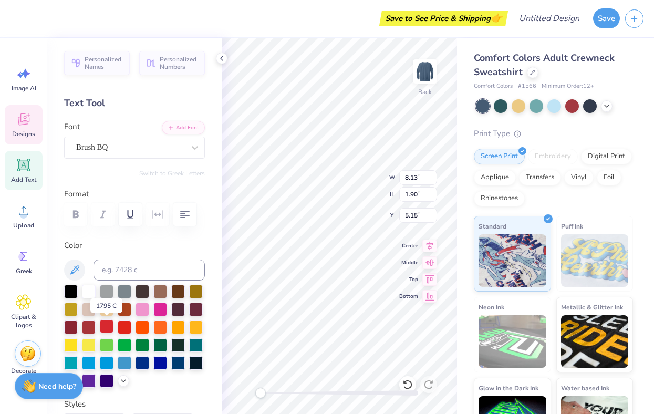
click at [107, 326] on div at bounding box center [107, 326] width 14 height 14
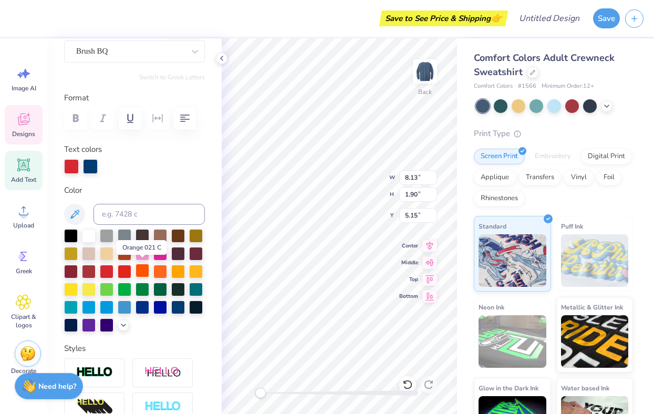
scroll to position [98, 0]
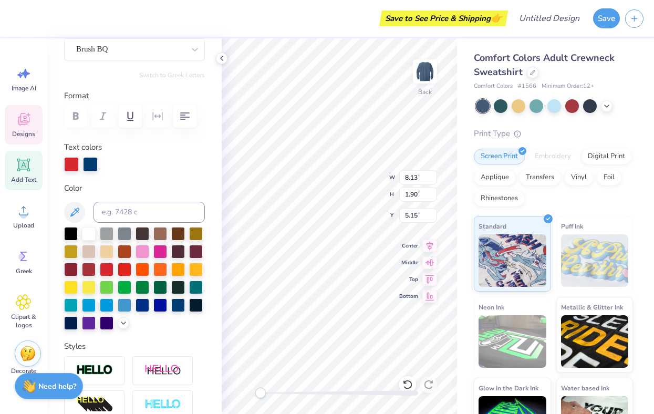
click at [119, 318] on div at bounding box center [134, 278] width 141 height 103
click at [122, 323] on icon at bounding box center [123, 322] width 8 height 8
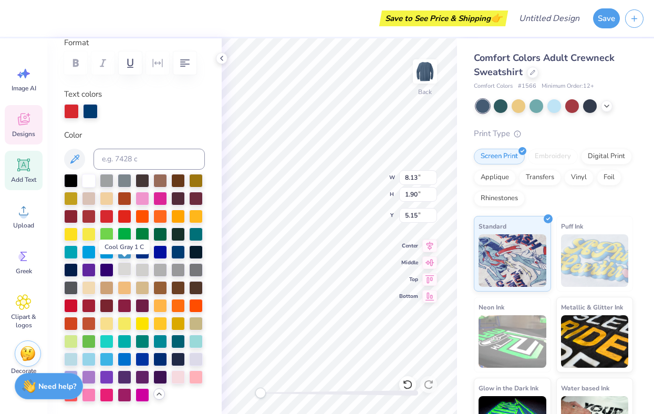
scroll to position [153, 0]
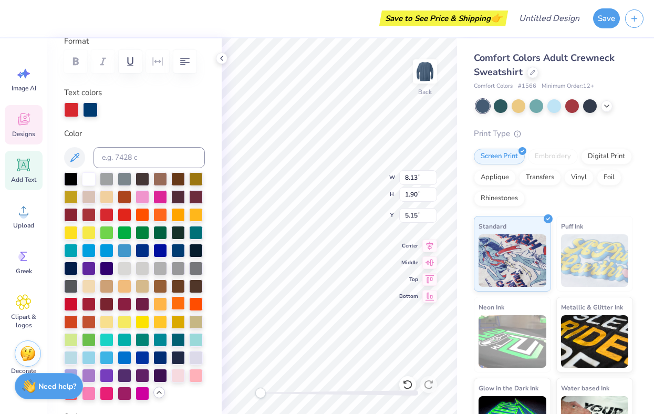
click at [181, 302] on div at bounding box center [178, 303] width 14 height 14
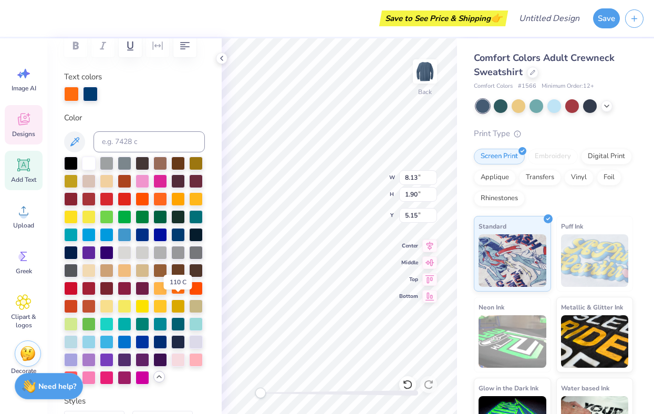
scroll to position [171, 0]
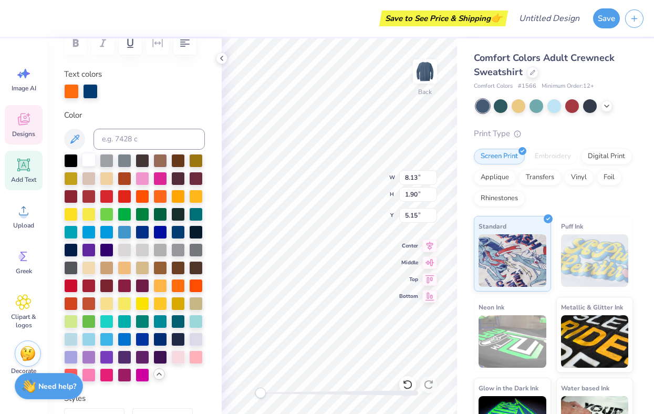
click at [92, 158] on div at bounding box center [89, 160] width 14 height 14
type input "4.55"
type input "1.63"
type input "11.50"
click at [95, 95] on div at bounding box center [90, 90] width 15 height 15
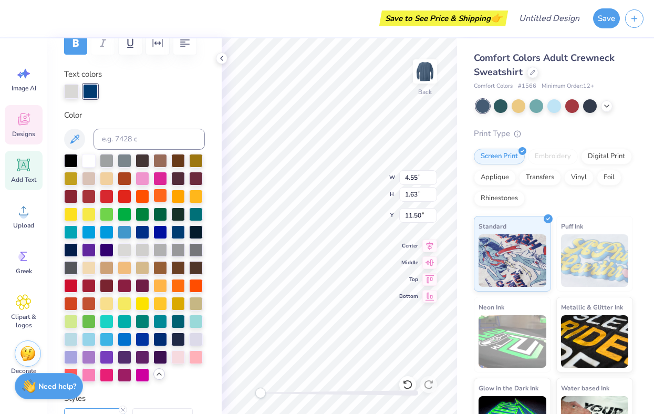
click at [158, 199] on div at bounding box center [160, 196] width 14 height 14
click at [142, 192] on div at bounding box center [142, 196] width 14 height 14
click at [89, 94] on div at bounding box center [90, 90] width 15 height 15
click at [125, 194] on div at bounding box center [125, 196] width 14 height 14
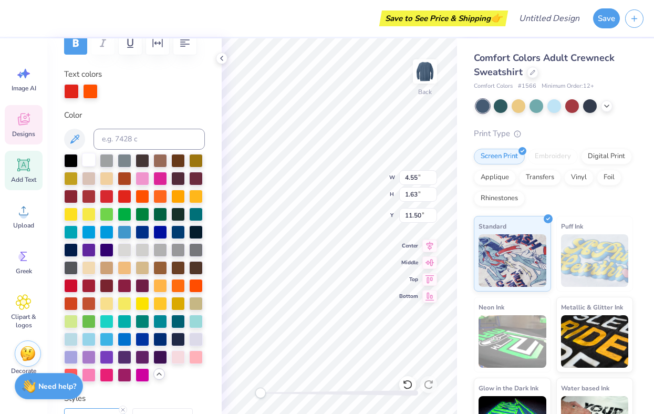
click at [90, 158] on div at bounding box center [89, 160] width 14 height 14
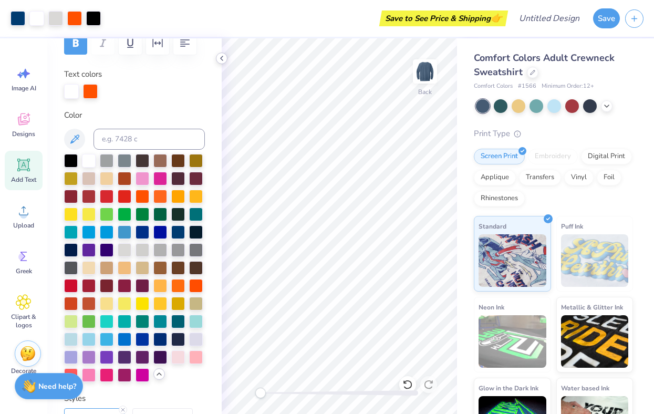
click at [221, 56] on icon at bounding box center [221, 58] width 8 height 8
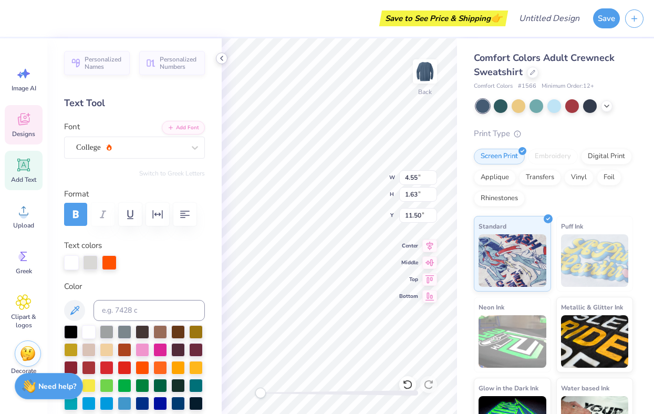
click at [220, 57] on icon at bounding box center [221, 58] width 8 height 8
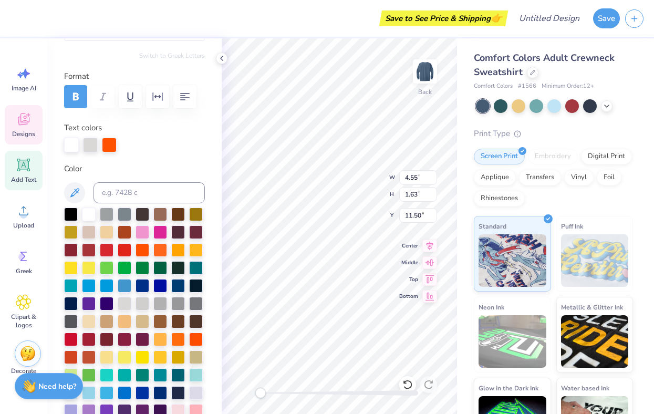
scroll to position [120, 0]
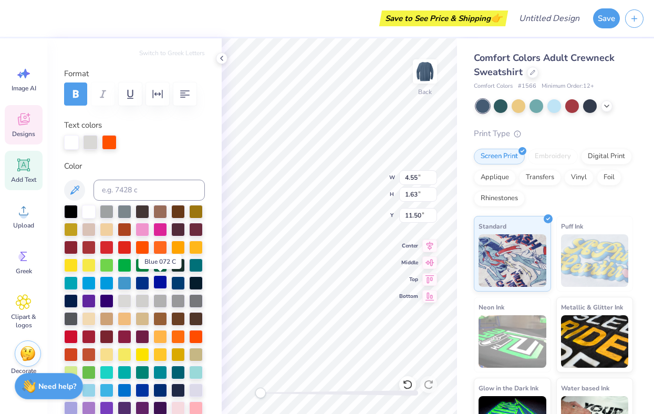
click at [159, 281] on div at bounding box center [160, 282] width 14 height 14
click at [144, 280] on div at bounding box center [142, 282] width 14 height 14
click at [82, 268] on div at bounding box center [89, 264] width 14 height 14
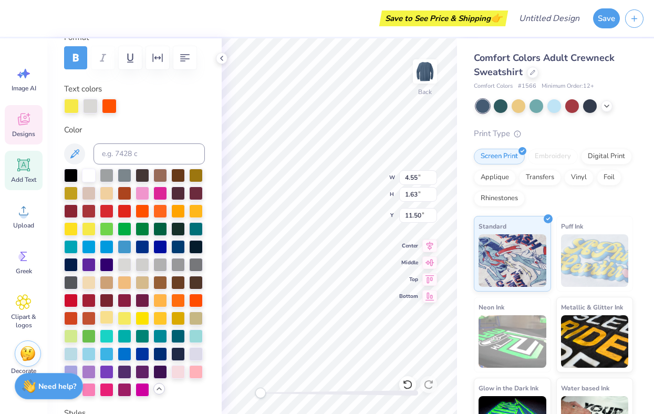
click at [104, 318] on div at bounding box center [107, 317] width 14 height 14
click at [107, 210] on div at bounding box center [107, 210] width 14 height 14
click at [109, 103] on div at bounding box center [109, 105] width 15 height 15
click at [108, 319] on div at bounding box center [107, 317] width 14 height 14
click at [87, 101] on div at bounding box center [90, 106] width 15 height 15
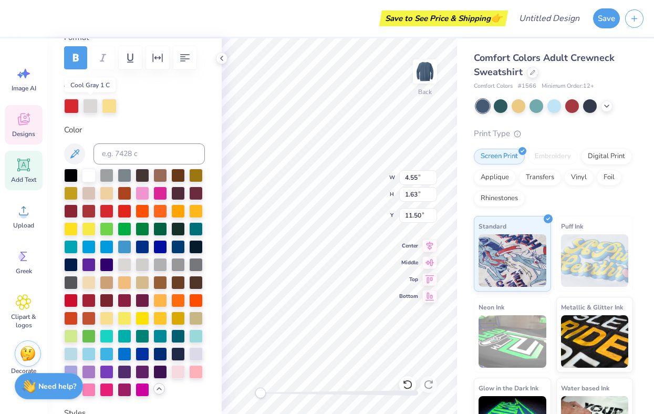
click at [89, 107] on div at bounding box center [90, 106] width 15 height 15
click at [160, 280] on div at bounding box center [160, 282] width 14 height 14
click at [13, 18] on div at bounding box center [18, 17] width 15 height 15
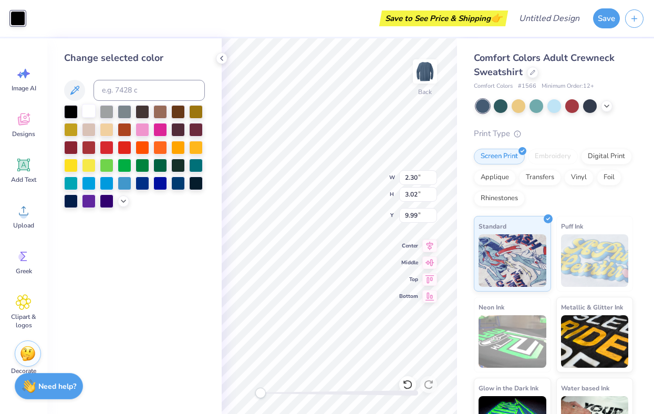
click at [88, 112] on div at bounding box center [89, 111] width 14 height 14
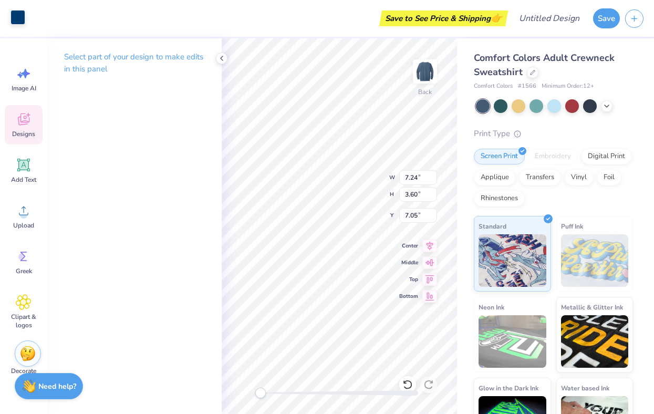
click at [18, 20] on div at bounding box center [18, 17] width 15 height 15
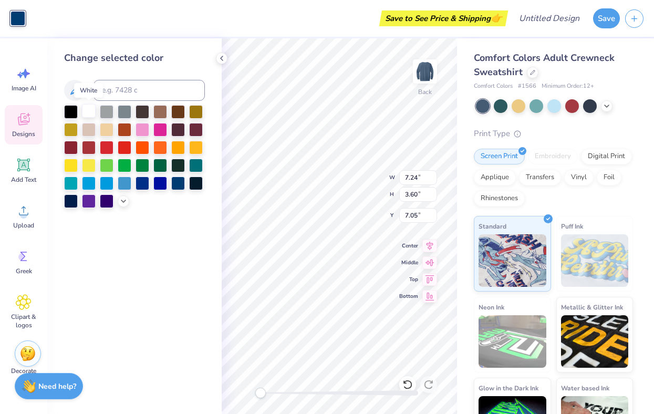
click at [86, 113] on div at bounding box center [89, 111] width 14 height 14
click at [88, 112] on div at bounding box center [89, 111] width 14 height 14
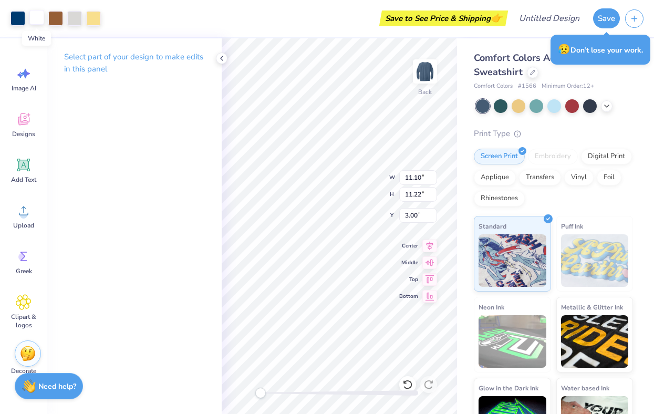
click at [41, 15] on div at bounding box center [36, 17] width 15 height 15
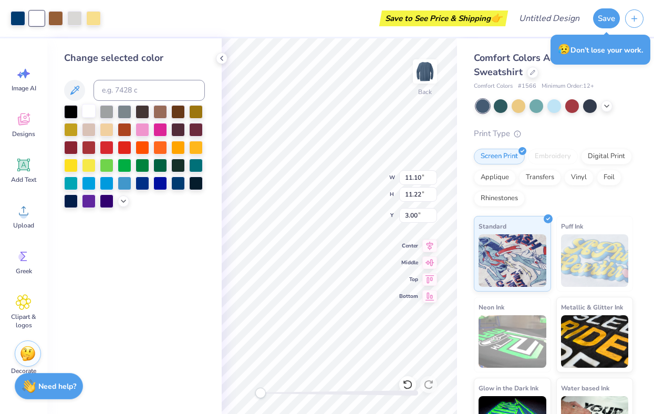
click at [89, 112] on div at bounding box center [89, 111] width 14 height 14
click at [17, 19] on div at bounding box center [18, 17] width 15 height 15
click at [89, 112] on div at bounding box center [89, 111] width 14 height 14
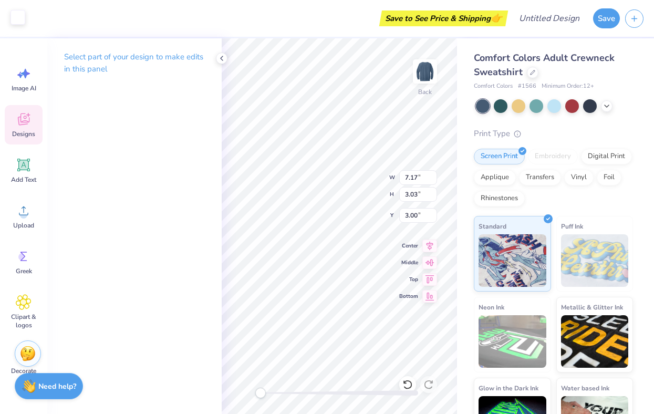
click at [20, 14] on div at bounding box center [18, 17] width 15 height 15
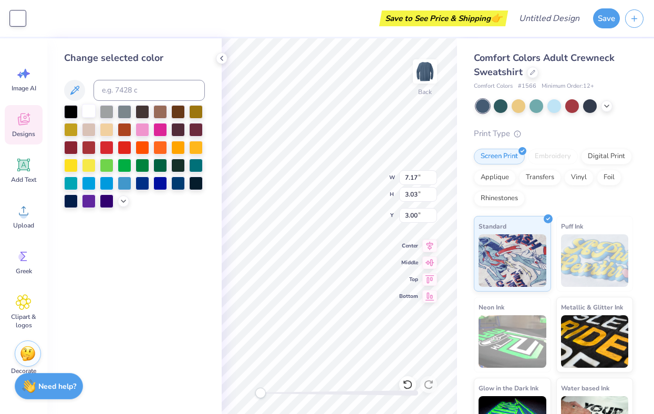
click at [92, 110] on div at bounding box center [89, 111] width 14 height 14
click at [218, 59] on icon at bounding box center [221, 58] width 8 height 8
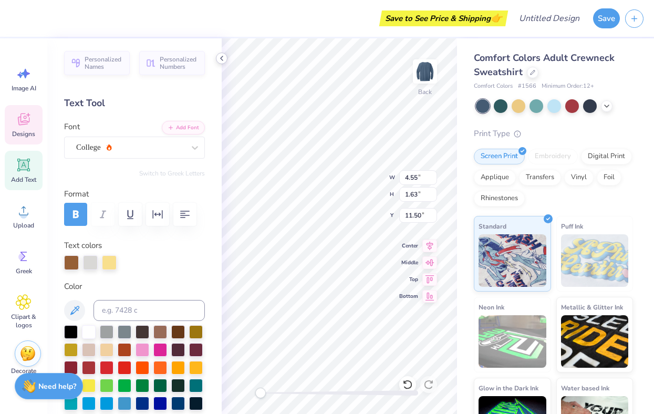
type input "4.55"
type input "1.63"
type input "11.50"
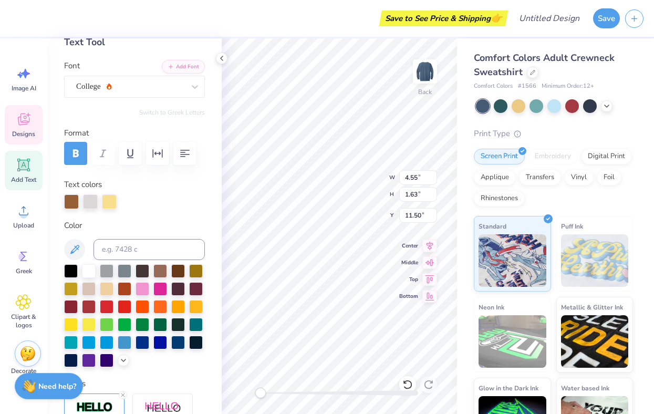
scroll to position [65, 0]
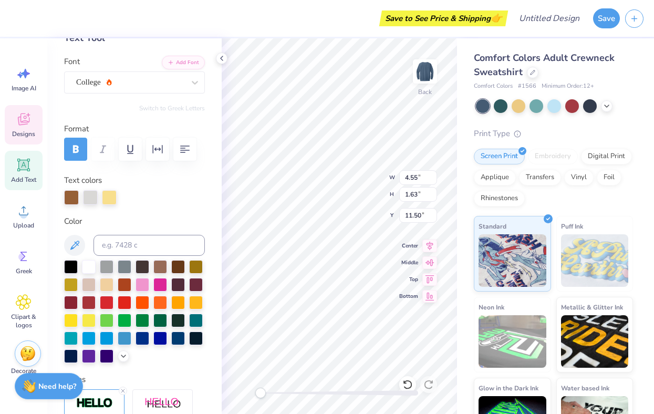
click at [123, 362] on div at bounding box center [134, 311] width 141 height 103
click at [123, 358] on icon at bounding box center [123, 355] width 8 height 8
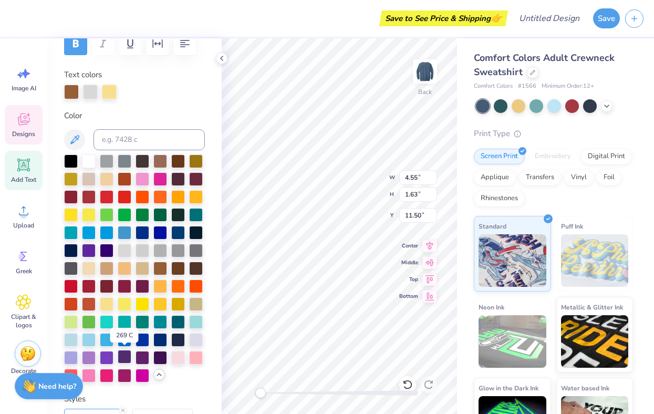
scroll to position [173, 0]
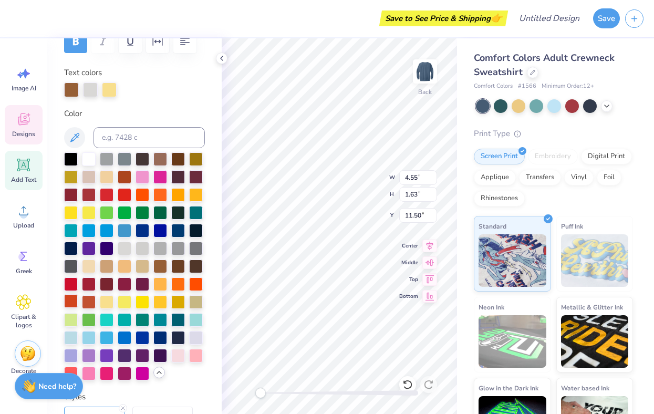
click at [69, 301] on div at bounding box center [71, 301] width 14 height 14
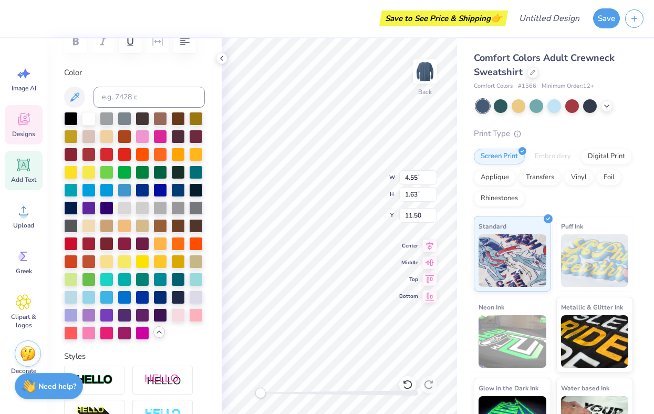
type input "8.13"
type input "1.90"
type input "5.61"
click at [90, 244] on div at bounding box center [89, 243] width 14 height 14
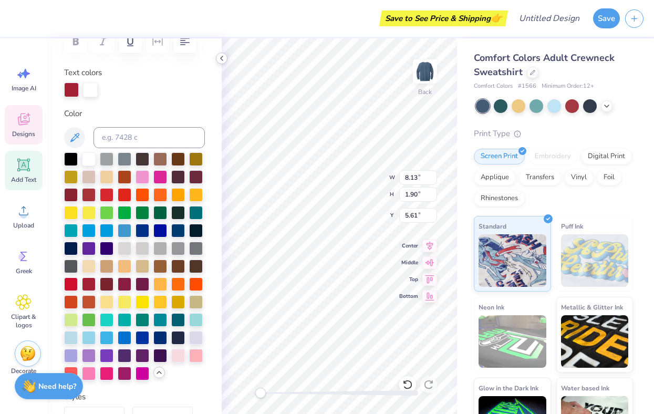
click at [222, 61] on icon at bounding box center [221, 58] width 8 height 8
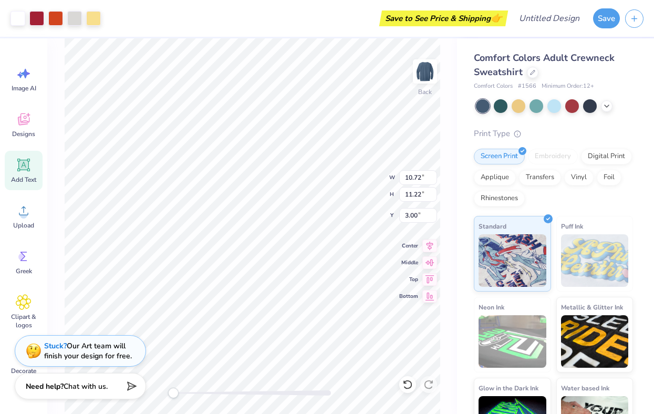
type input "2.02"
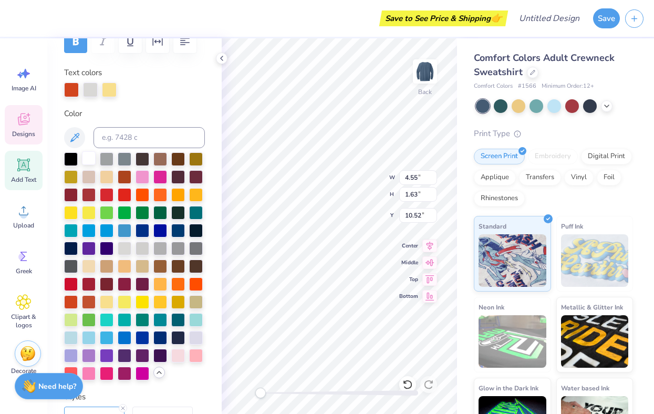
click at [89, 155] on div at bounding box center [89, 158] width 14 height 14
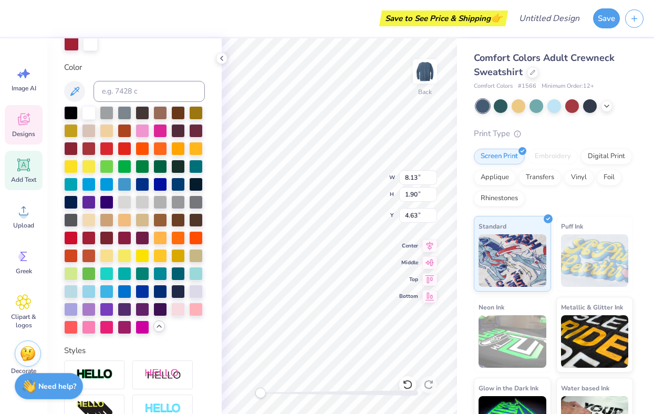
scroll to position [222, 0]
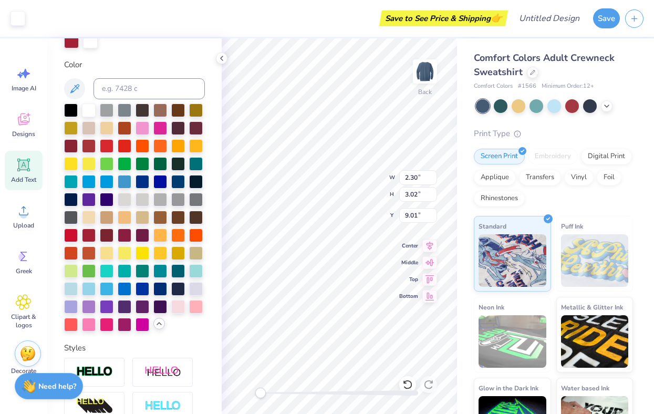
type input "2.30"
type input "3.02"
type input "9.01"
drag, startPoint x: 74, startPoint y: 255, endPoint x: 79, endPoint y: 254, distance: 5.3
click at [74, 255] on div at bounding box center [71, 253] width 14 height 14
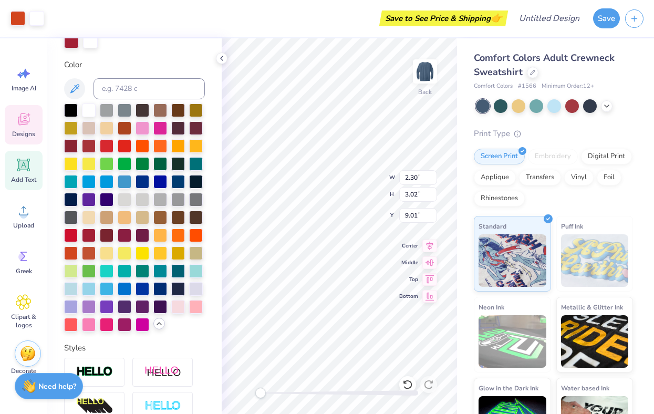
type input "8.12"
type input "1.90"
type input "4.64"
click at [72, 236] on div at bounding box center [71, 234] width 14 height 14
click at [181, 235] on div at bounding box center [178, 234] width 14 height 14
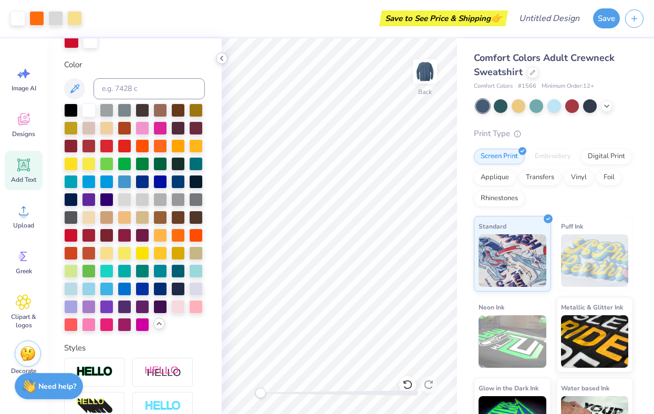
click at [223, 56] on icon at bounding box center [221, 58] width 8 height 8
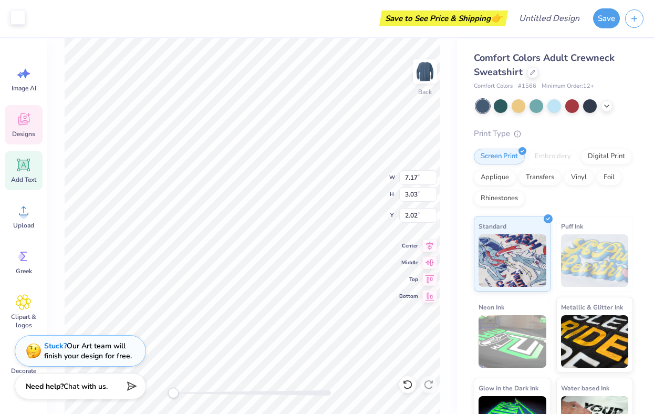
click at [16, 20] on div at bounding box center [18, 17] width 15 height 15
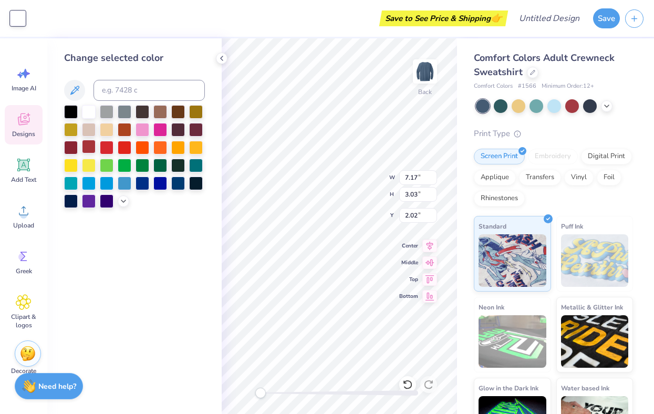
click at [89, 149] on div at bounding box center [89, 147] width 14 height 14
click at [218, 59] on icon at bounding box center [221, 58] width 8 height 8
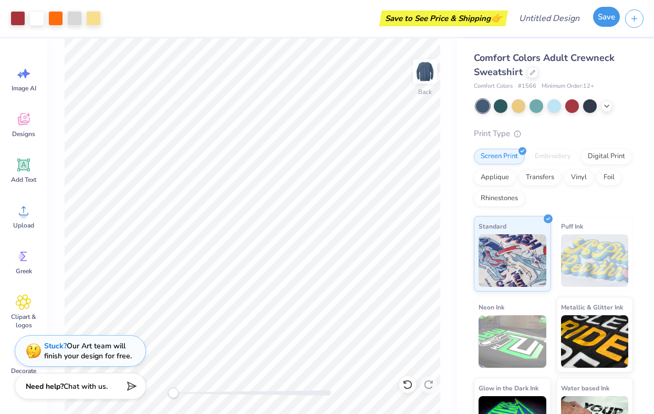
click at [369, 16] on button "Save" at bounding box center [606, 17] width 27 height 20
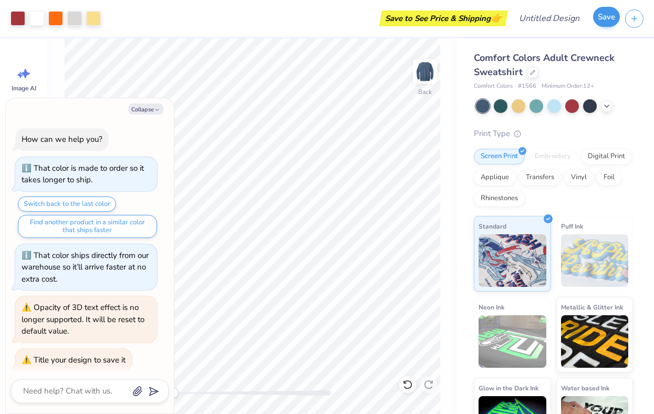
scroll to position [5, 0]
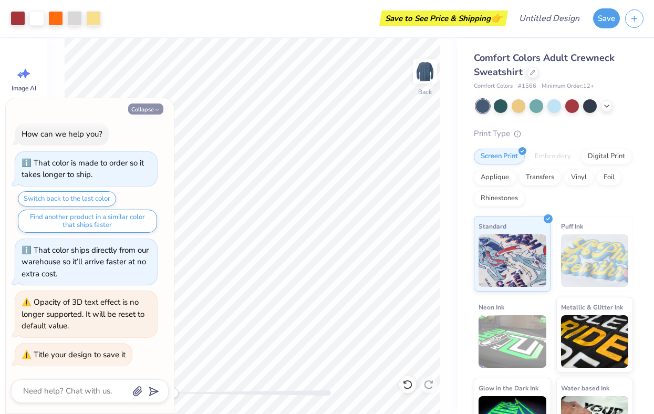
click at [134, 112] on button "Collapse" at bounding box center [145, 108] width 35 height 11
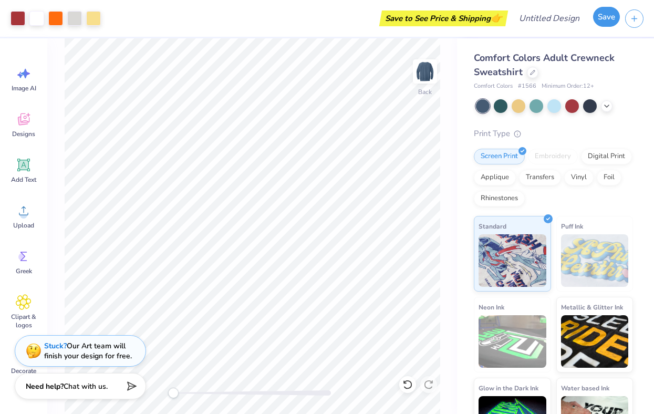
click at [369, 11] on button "Save" at bounding box center [606, 17] width 27 height 20
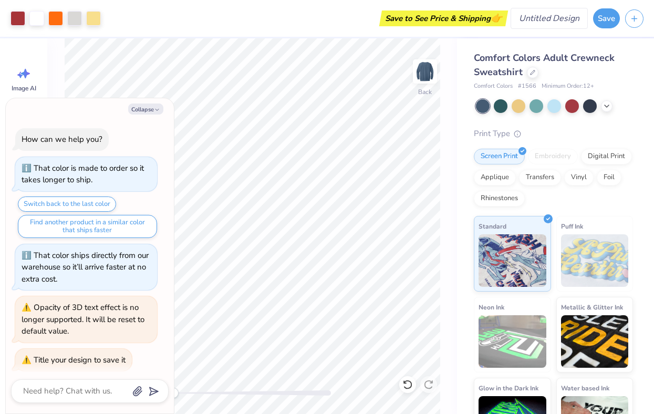
scroll to position [34, 0]
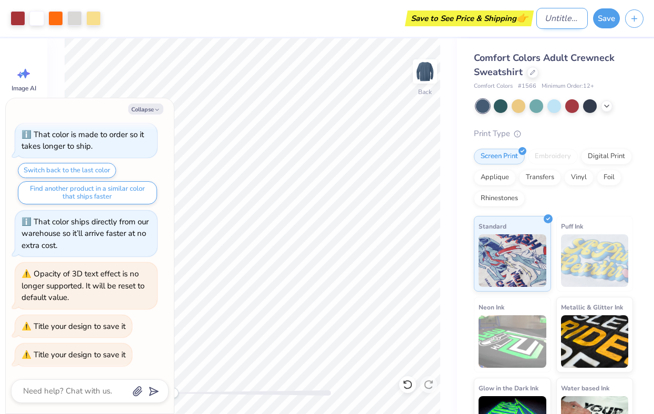
type textarea "x"
click at [369, 23] on input "Design Title" at bounding box center [561, 18] width 51 height 21
type input "M"
type textarea "x"
type input "Mo"
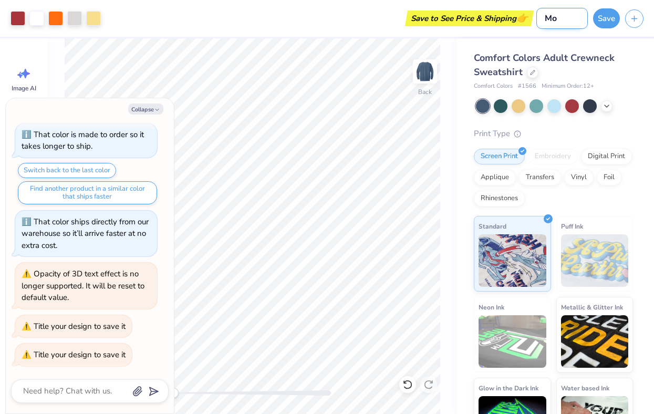
type textarea "x"
type input "Mom"
type textarea "x"
type input "Mom"
type textarea "x"
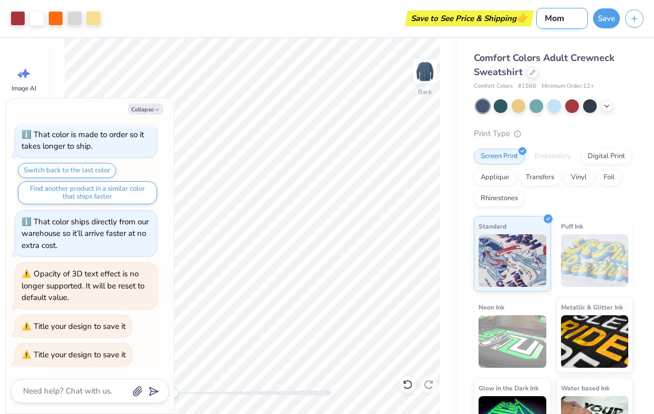
type input "Mom W"
type textarea "x"
type input "Mom We"
type textarea "x"
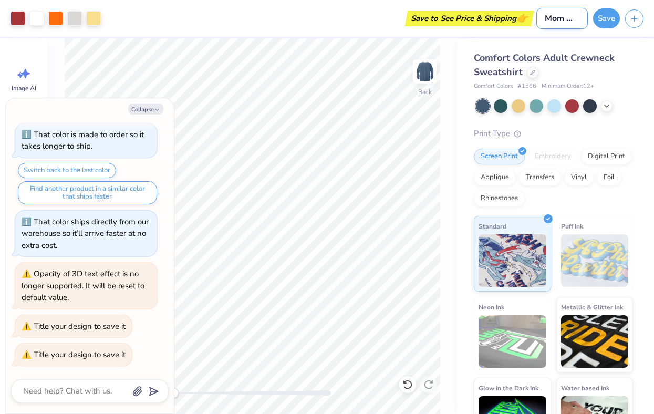
type input "Mom Wee"
type textarea "x"
type input "Mom Week"
type textarea "x"
type input "Mom Weeke"
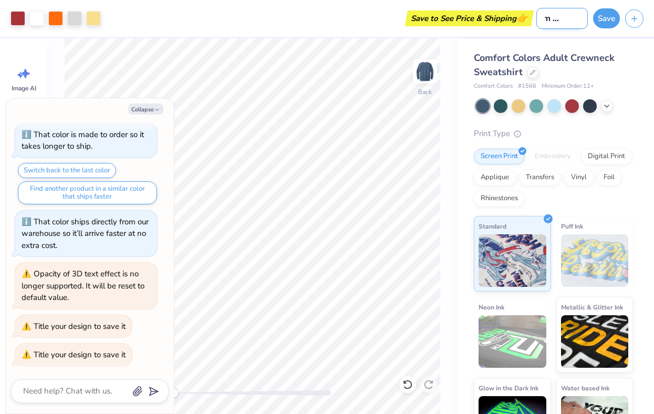
type textarea "x"
type input "Mom Weeken"
type textarea "x"
type input "Mom Weekend"
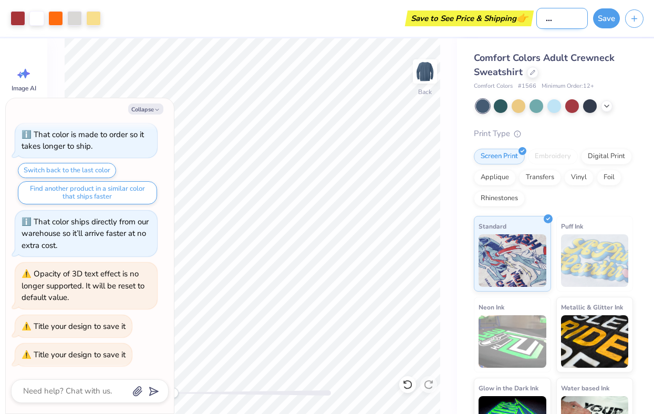
type textarea "x"
type input "Mom Weekend"
click at [369, 17] on div "Save to See Price & Shipping 👉" at bounding box center [468, 19] width 123 height 16
click at [369, 20] on button "Save" at bounding box center [606, 17] width 27 height 20
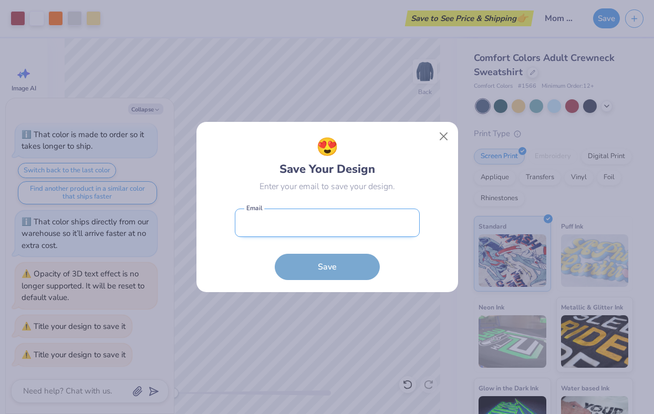
click at [278, 224] on input "email" at bounding box center [327, 222] width 185 height 29
type input "[EMAIL_ADDRESS][DOMAIN_NAME]"
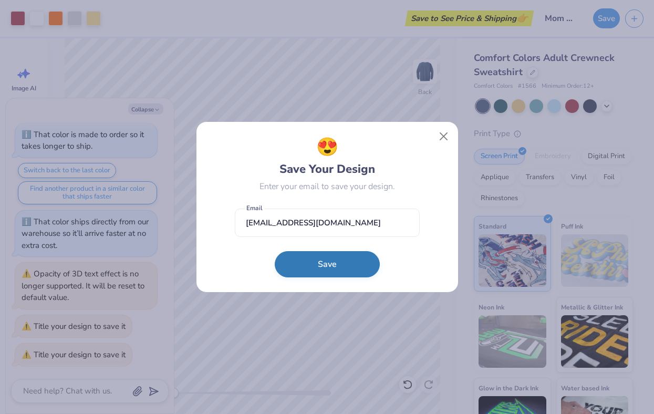
click at [328, 268] on button "Save" at bounding box center [327, 264] width 105 height 26
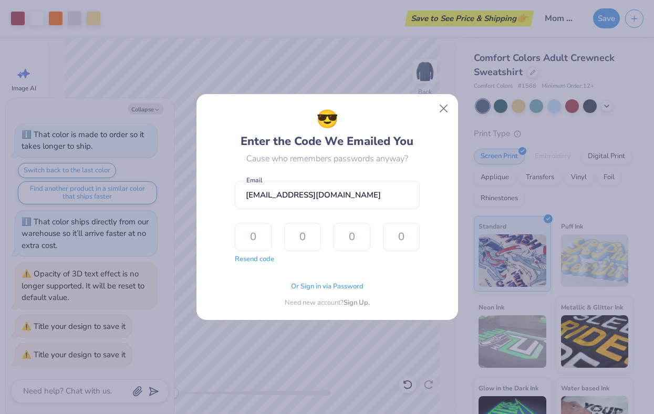
type input "1"
type input "7"
type input "4"
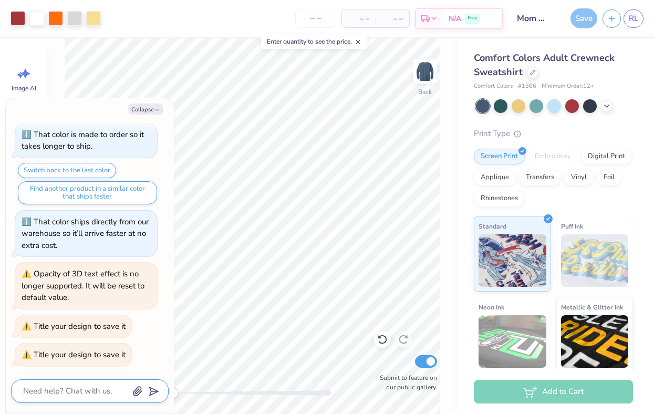
scroll to position [62, 0]
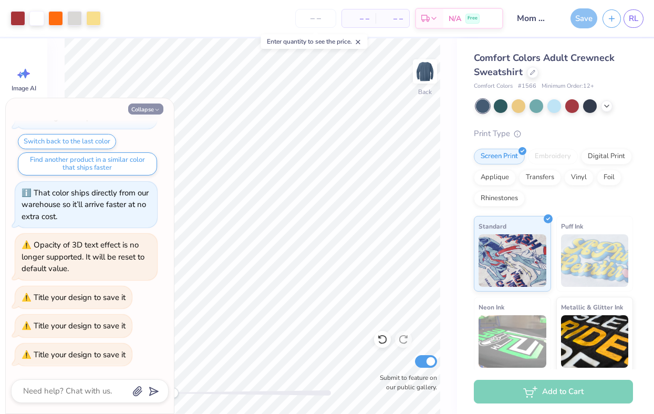
click at [134, 110] on button "Collapse" at bounding box center [145, 108] width 35 height 11
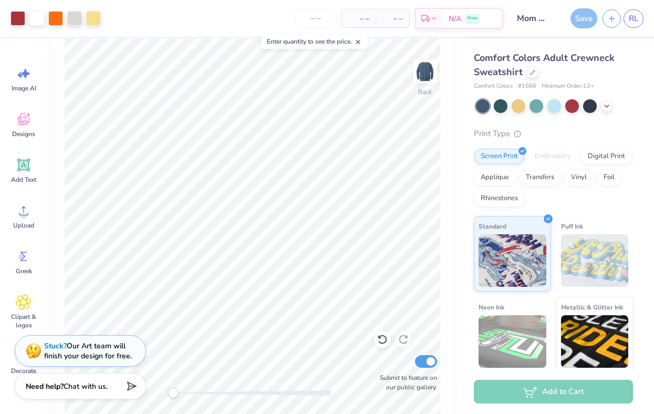
type textarea "x"
click at [369, 18] on span "– –" at bounding box center [358, 18] width 21 height 11
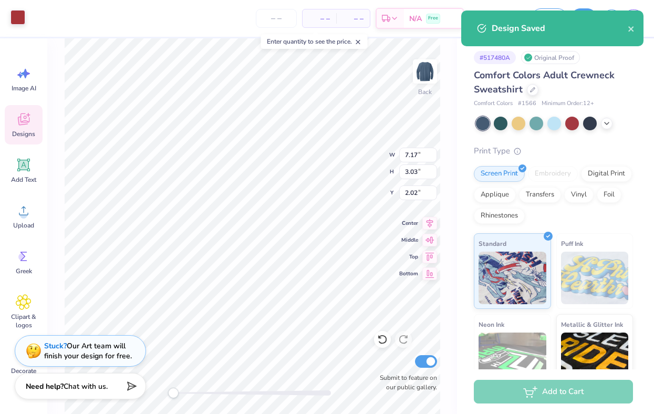
click at [21, 16] on div at bounding box center [18, 17] width 15 height 15
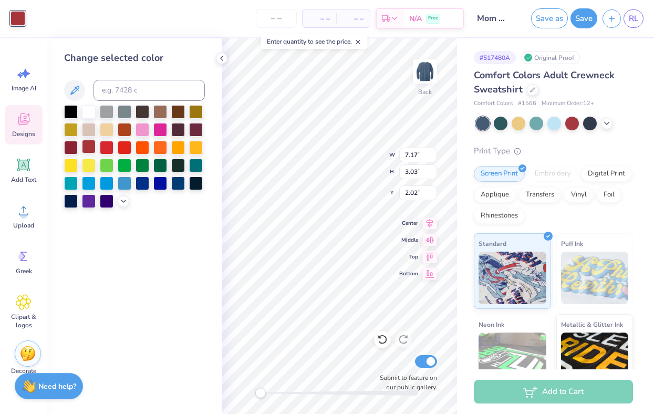
click at [86, 149] on div at bounding box center [89, 147] width 14 height 14
click at [226, 55] on div "Art colors – – Per Item – – Total Est. Delivery N/A Free Design Title Mom Weeke…" at bounding box center [327, 207] width 654 height 414
click at [221, 56] on icon at bounding box center [221, 58] width 8 height 8
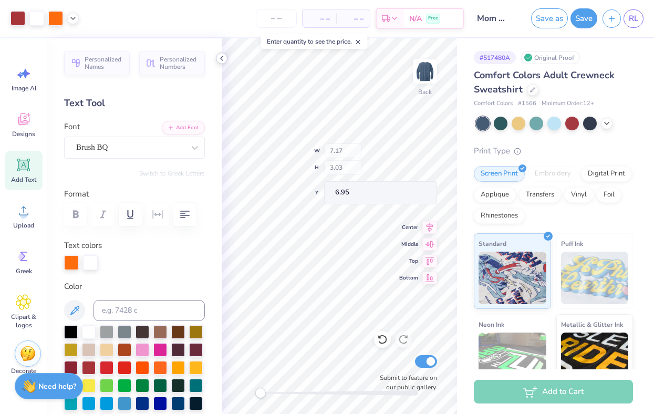
click at [369, 156] on div "Back W 7.17 H 3.03 Y 6.95 Center Middle Top Bottom Submit to feature on our pub…" at bounding box center [339, 225] width 235 height 375
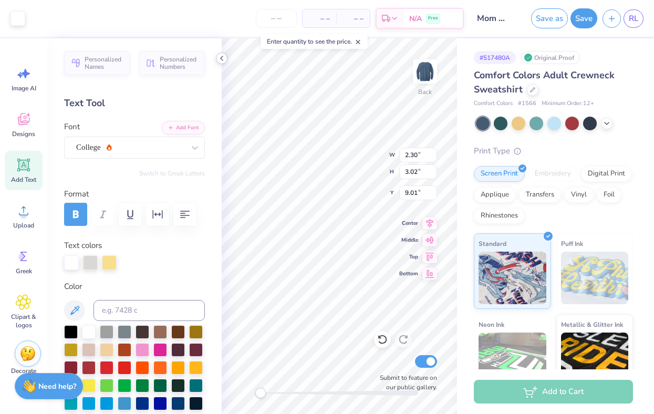
type input "2.30"
type input "3.02"
type input "9.01"
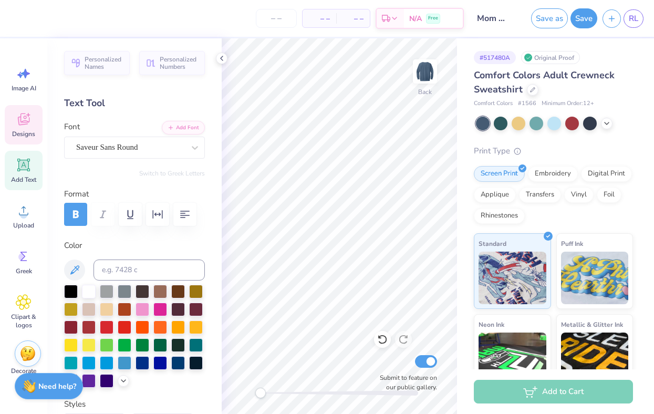
click at [23, 127] on icon at bounding box center [24, 119] width 16 height 16
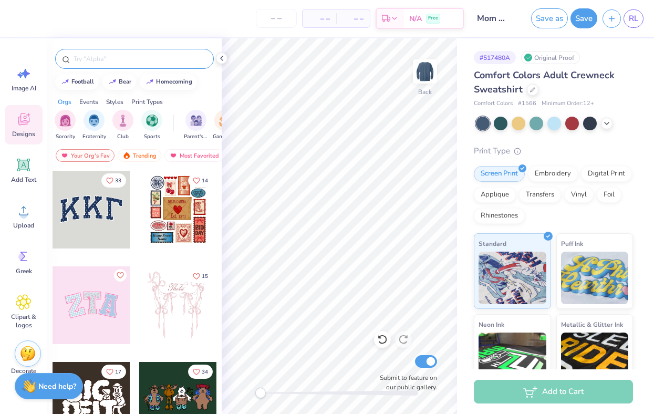
click at [124, 59] on input "text" at bounding box center [139, 59] width 134 height 11
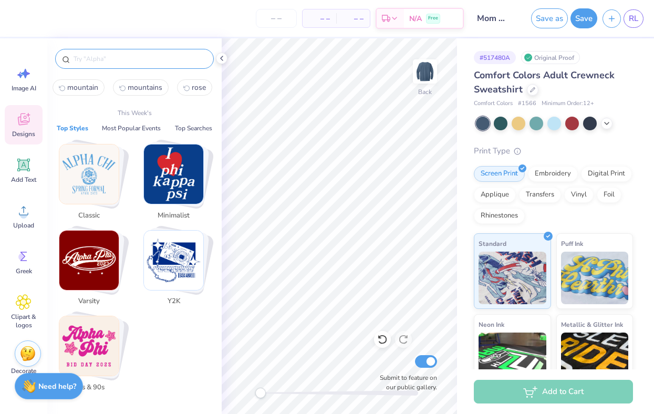
click at [87, 86] on span "mountain" at bounding box center [82, 87] width 31 height 10
type input "mountain"
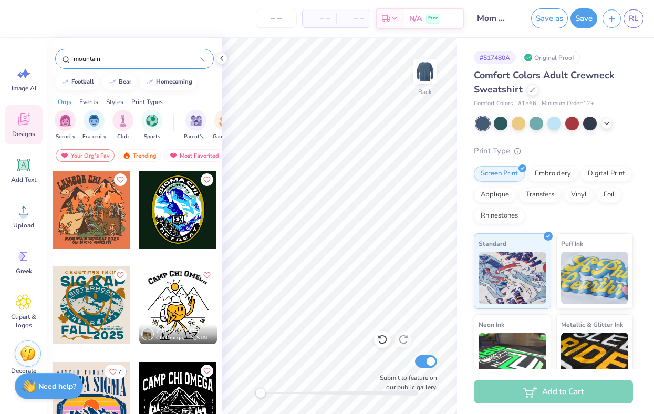
click at [82, 220] on div at bounding box center [92, 210] width 78 height 78
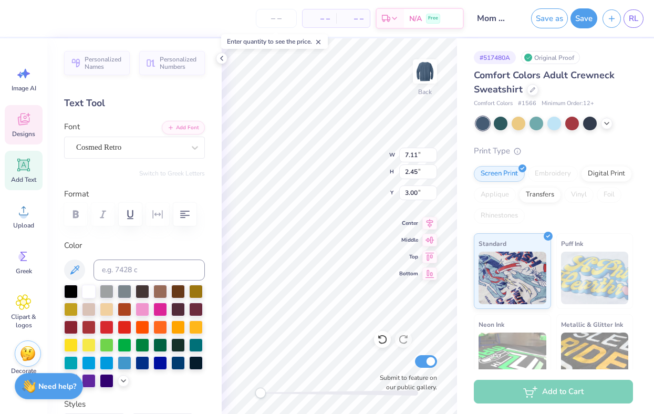
type textarea "Girl's Weekend"
click at [369, 256] on span "Top" at bounding box center [408, 255] width 19 height 8
type input "10.77"
type input "6.23"
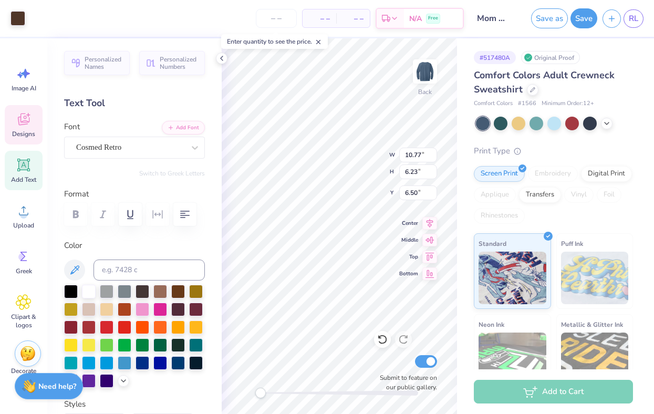
type input "6.50"
click at [369, 341] on icon at bounding box center [382, 339] width 11 height 11
click at [369, 340] on icon at bounding box center [382, 339] width 11 height 11
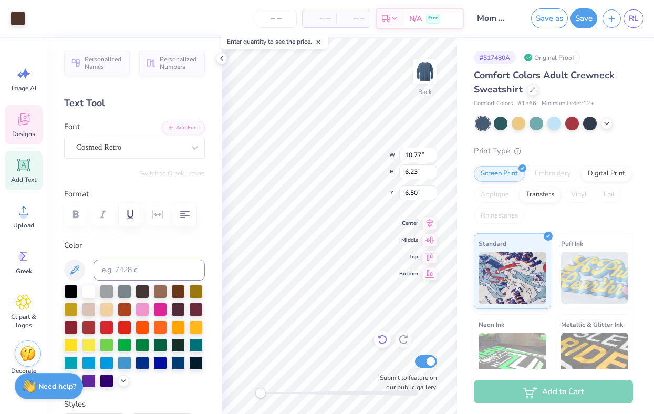
click at [369, 339] on icon at bounding box center [382, 339] width 11 height 11
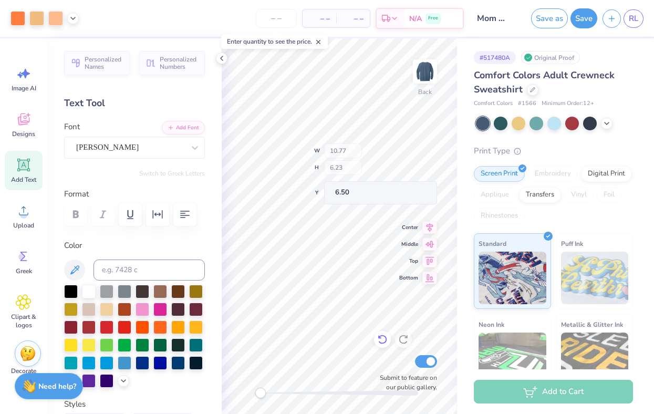
type input "6.21"
type input "0.47"
type input "13.48"
click at [369, 337] on icon at bounding box center [382, 339] width 11 height 11
type input "6.73"
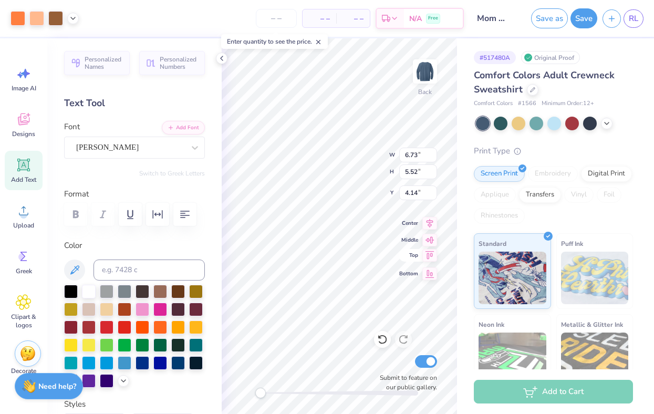
type input "5.52"
type input "4.14"
click at [369, 336] on icon at bounding box center [382, 339] width 11 height 11
type input "6.88"
type input "6.07"
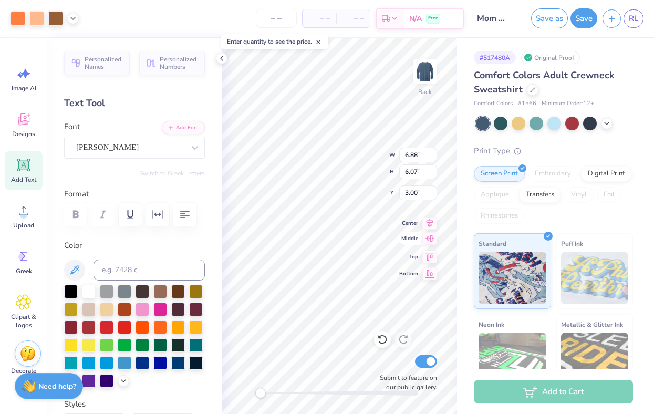
click at [348, 171] on div "Back W 6.88 6.88 " H 6.07 6.07 " Y 3.00 3.00 " Center Middle Top Bottom Submit …" at bounding box center [339, 225] width 235 height 375
type input "6.37"
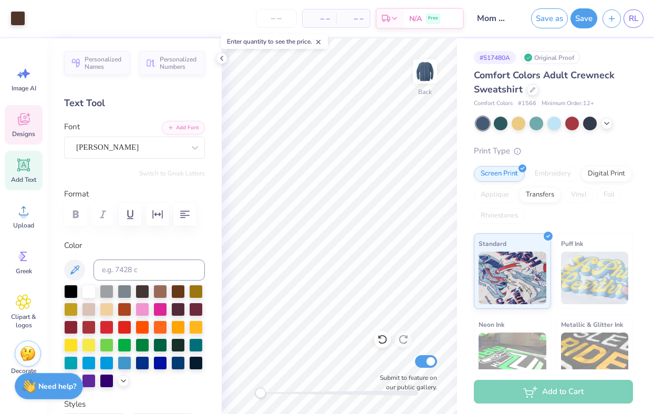
click at [22, 118] on icon at bounding box center [24, 119] width 16 height 16
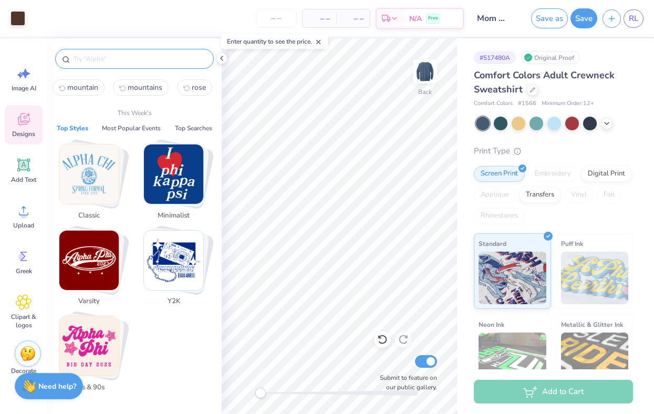
click at [111, 57] on input "text" at bounding box center [139, 59] width 134 height 11
click at [90, 87] on span "mountain" at bounding box center [82, 87] width 31 height 10
type input "mountain"
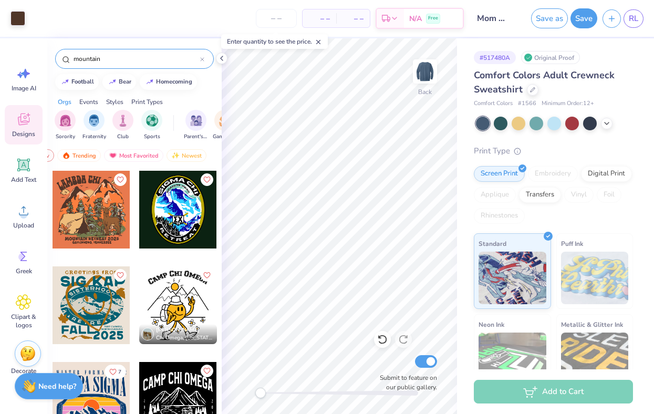
scroll to position [0, 61]
click at [144, 154] on div "Most Favorited" at bounding box center [132, 155] width 59 height 13
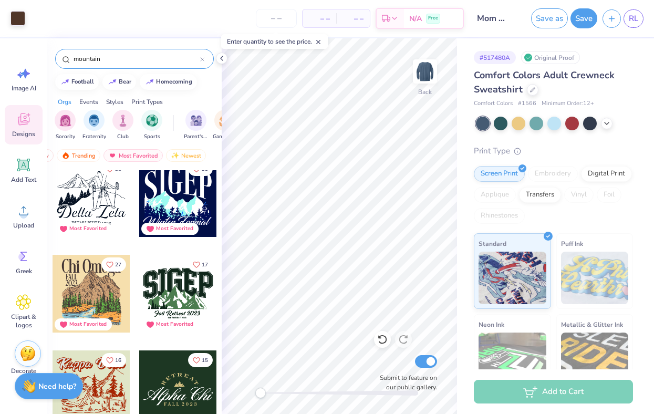
scroll to position [14, 0]
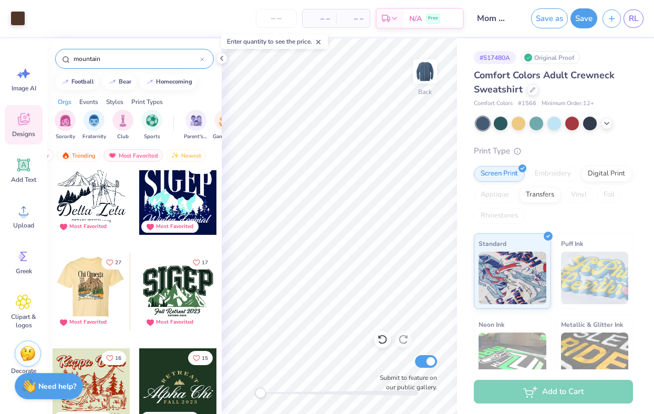
click at [53, 274] on div at bounding box center [14, 292] width 78 height 78
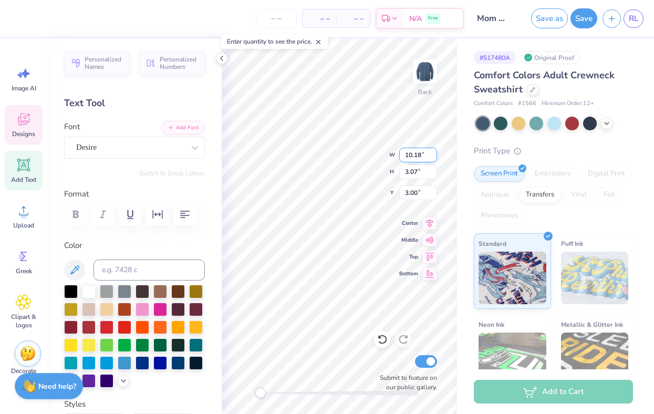
click at [369, 160] on div "Back W 10.18 10.18 " H 3.07 3.07 " Y 3.00 3.00 " Center Middle Top Bottom Submi…" at bounding box center [339, 225] width 235 height 375
type textarea "Girl's Weekend"
type textarea "2025"
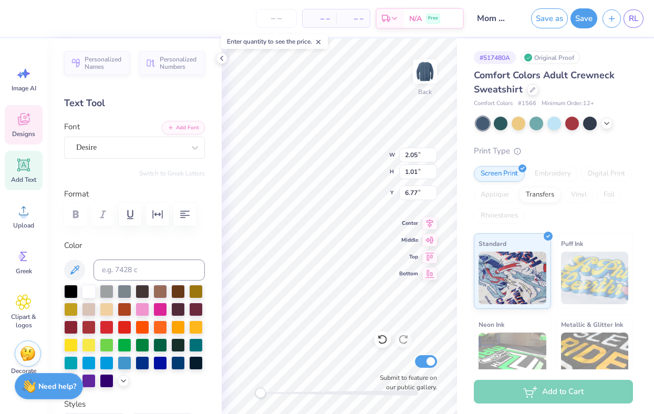
type input "9.81"
type input "1.58"
type input "13.34"
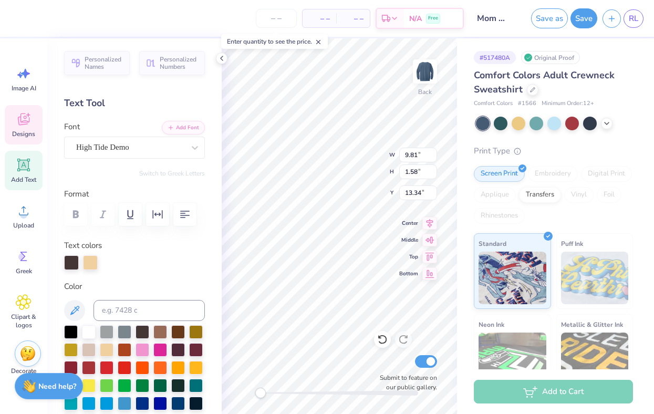
scroll to position [0, 2]
type textarea "[GEOGRAPHIC_DATA] [GEOGRAPHIC_DATA]"
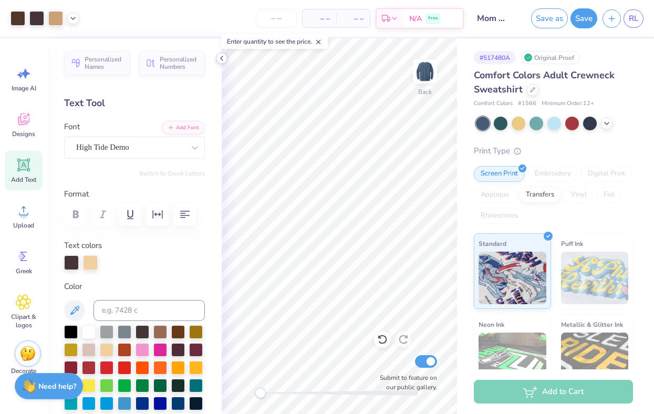
click at [218, 59] on icon at bounding box center [221, 58] width 8 height 8
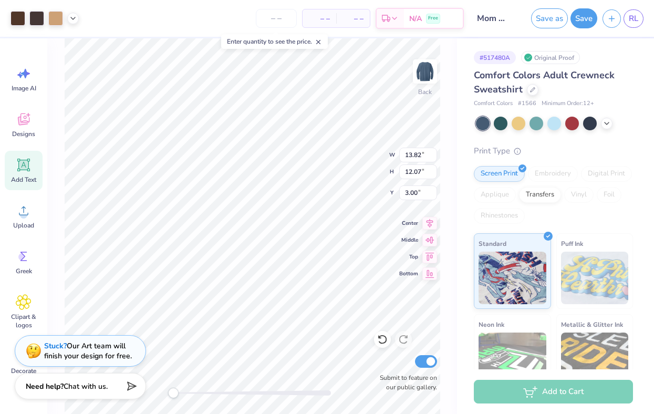
type input "7.73"
type input "8.60"
type input "4.00"
type input "9.86"
type input "9.90"
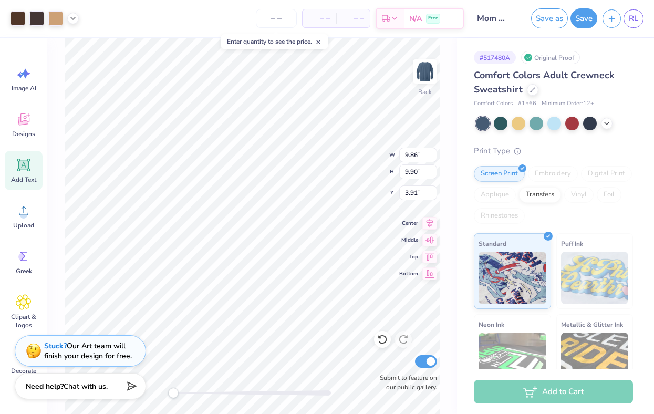
type input "3.88"
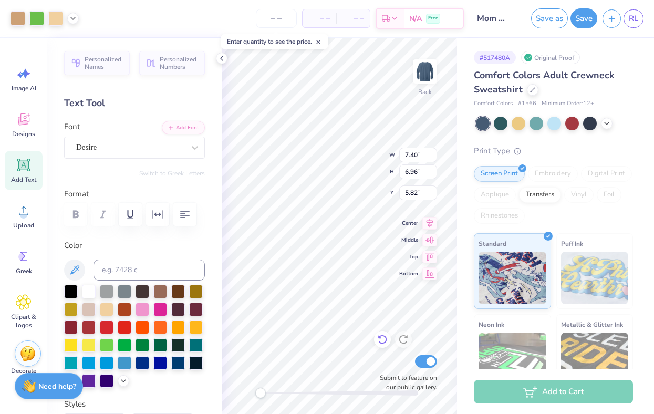
type input "8.97"
type input "8.28"
type input "5.45"
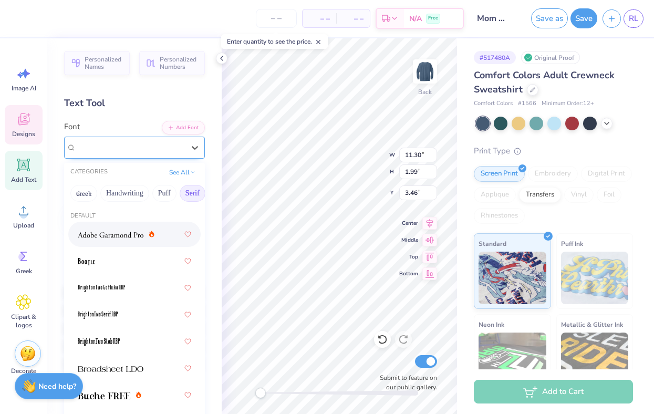
click at [118, 150] on div "Desire" at bounding box center [130, 147] width 110 height 16
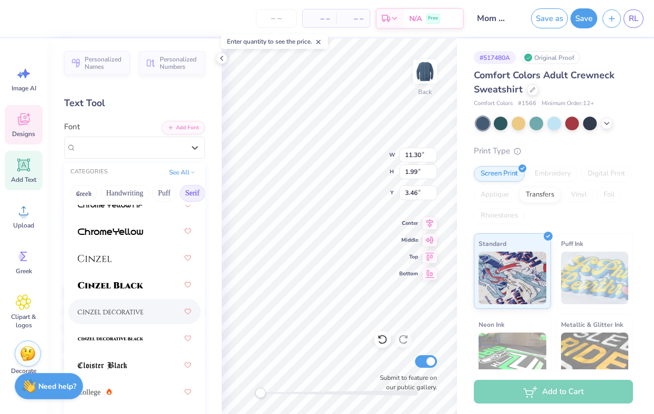
scroll to position [176, 0]
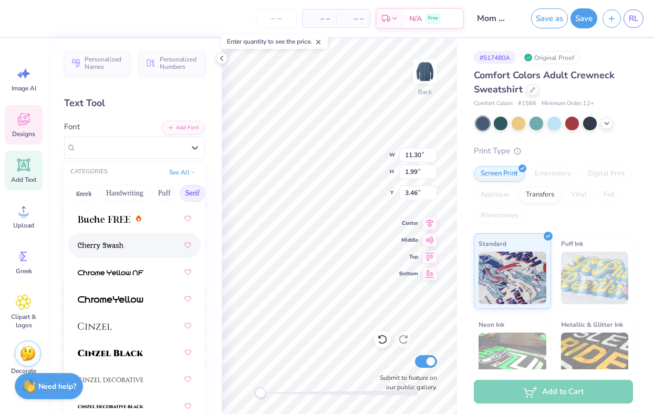
click at [144, 247] on div at bounding box center [134, 245] width 113 height 19
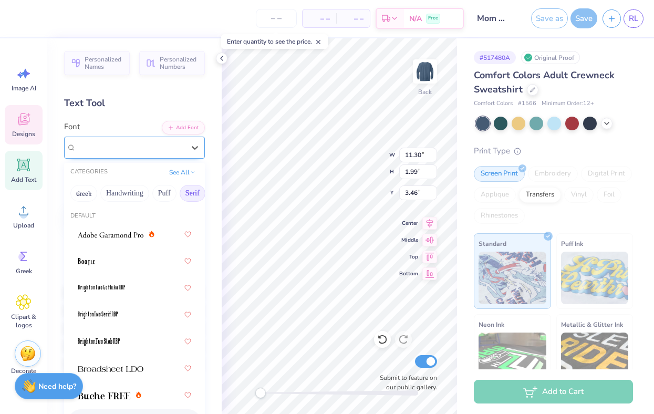
click at [130, 148] on div "Cherry Swash" at bounding box center [130, 147] width 110 height 16
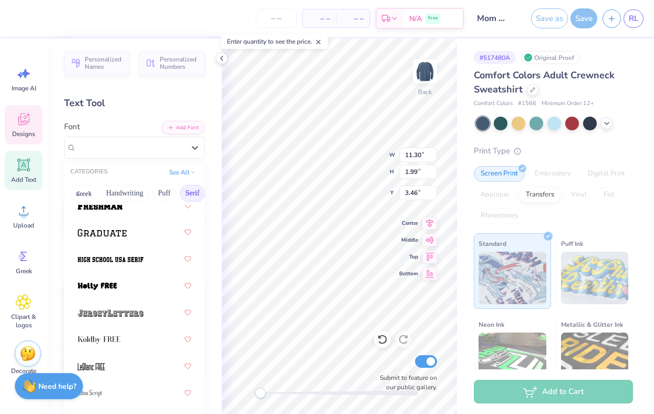
scroll to position [1317, 0]
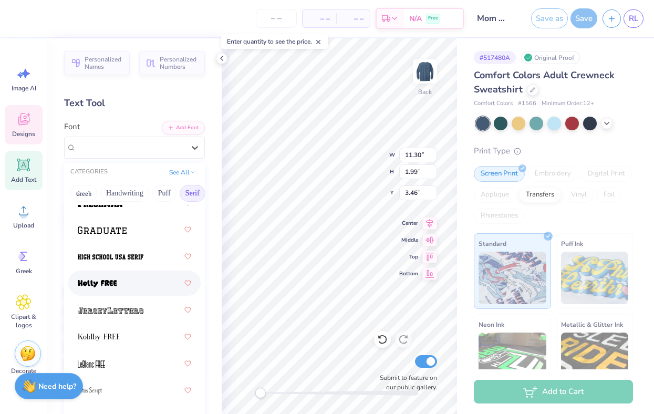
click at [114, 278] on span at bounding box center [97, 283] width 39 height 11
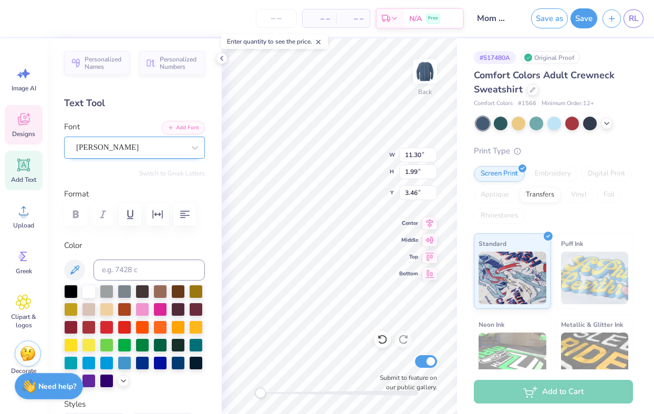
click at [133, 154] on div "[PERSON_NAME]" at bounding box center [130, 147] width 110 height 16
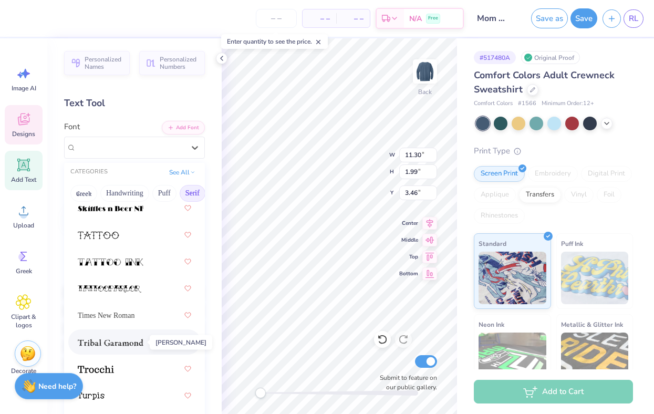
scroll to position [1825, 0]
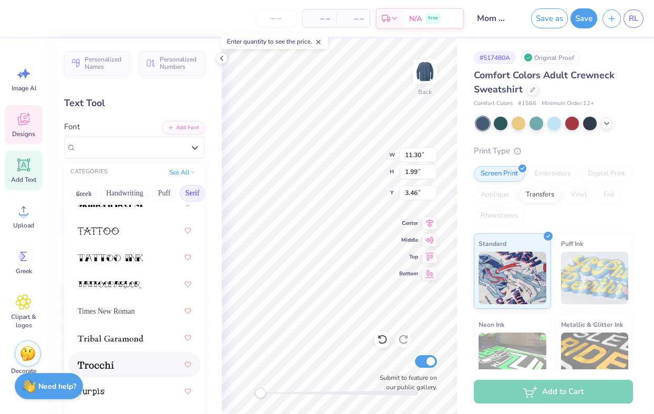
click at [110, 357] on div at bounding box center [134, 364] width 113 height 19
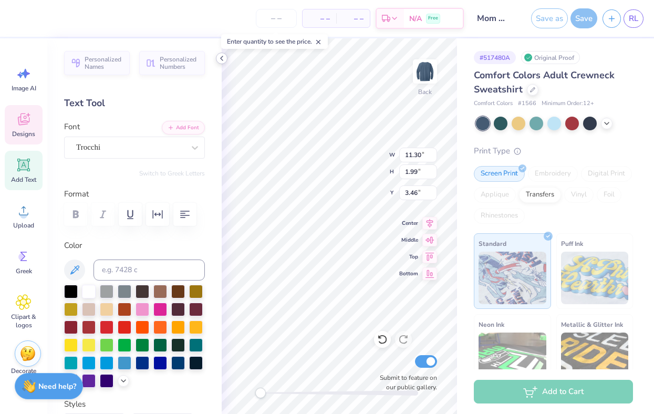
click at [223, 56] on icon at bounding box center [221, 58] width 8 height 8
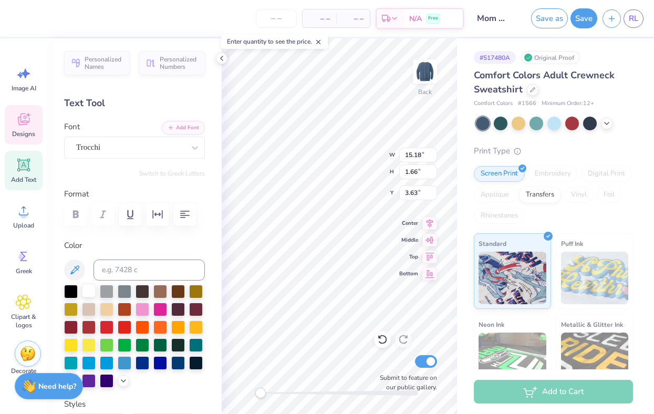
click at [87, 292] on div at bounding box center [89, 291] width 14 height 14
click at [108, 307] on div at bounding box center [107, 308] width 14 height 14
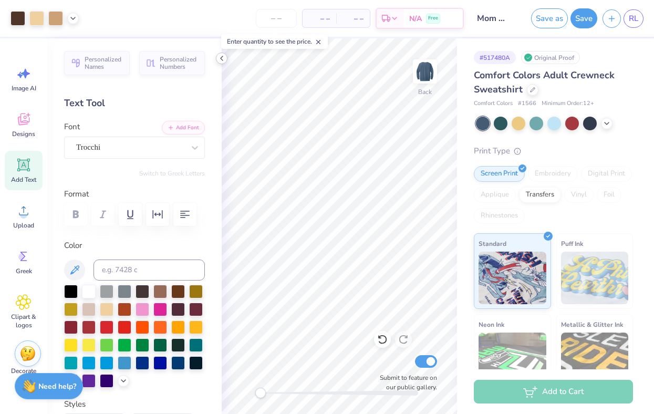
click at [222, 59] on icon at bounding box center [221, 58] width 8 height 8
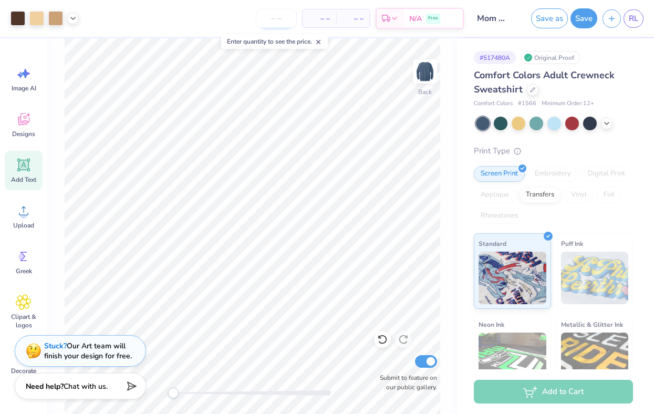
click at [273, 18] on input "number" at bounding box center [276, 18] width 41 height 19
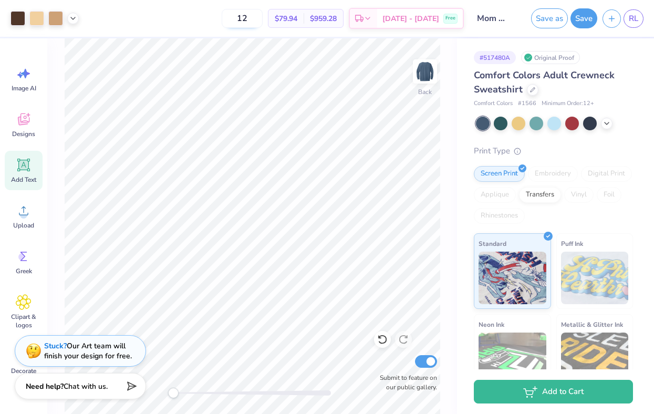
click at [263, 16] on input "12" at bounding box center [242, 18] width 41 height 19
type input "1"
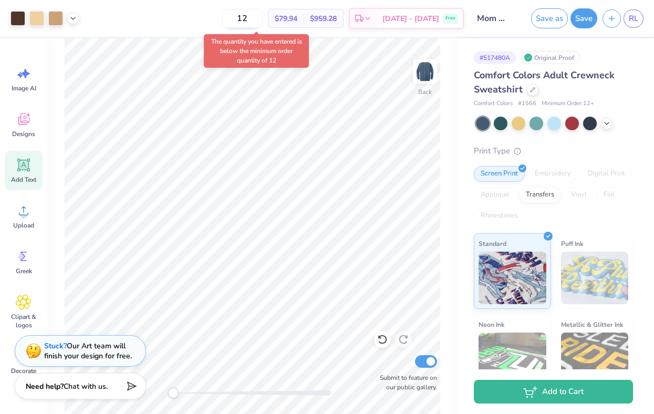
click at [263, 19] on input "12" at bounding box center [242, 18] width 41 height 19
type input "1"
